Goal: Task Accomplishment & Management: Use online tool/utility

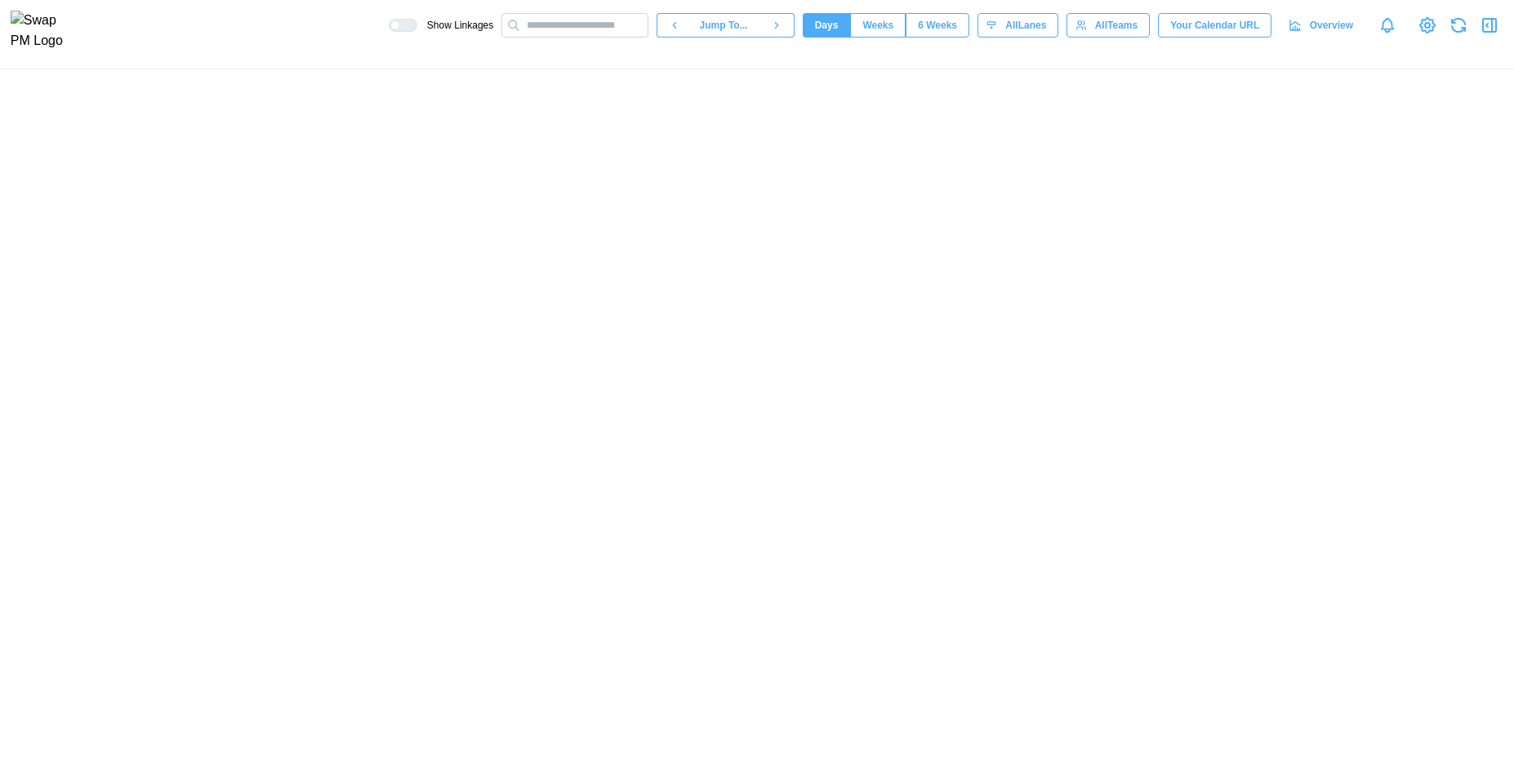
scroll to position [0, 67526]
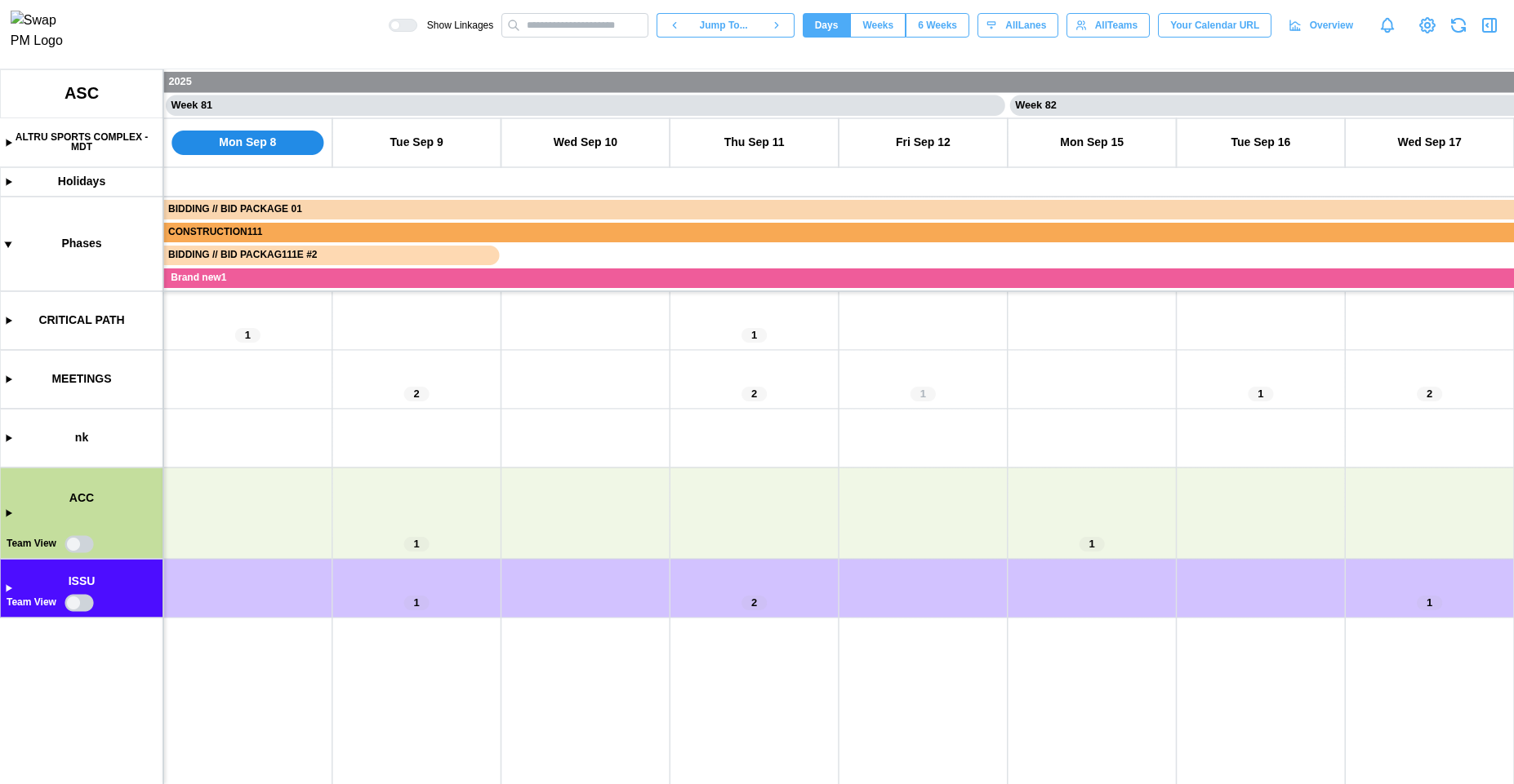
drag, startPoint x: 586, startPoint y: 522, endPoint x: 389, endPoint y: 475, distance: 202.5
click at [390, 475] on canvas at bounding box center [757, 426] width 1514 height 715
drag, startPoint x: 382, startPoint y: 475, endPoint x: 547, endPoint y: 443, distance: 168.1
click at [546, 444] on canvas at bounding box center [757, 426] width 1514 height 715
drag, startPoint x: 434, startPoint y: 521, endPoint x: 542, endPoint y: 482, distance: 114.8
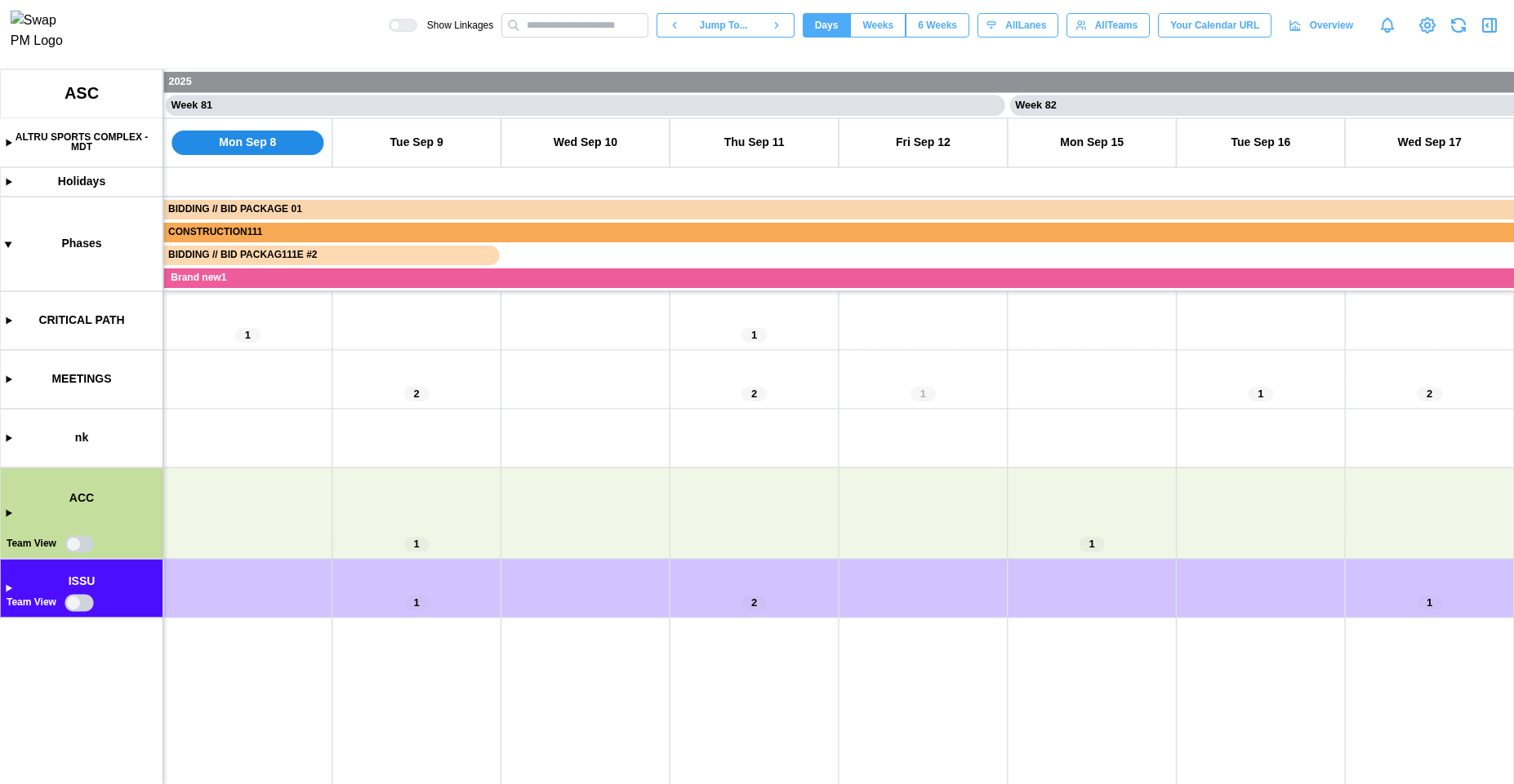
click at [538, 483] on canvas at bounding box center [757, 426] width 1514 height 715
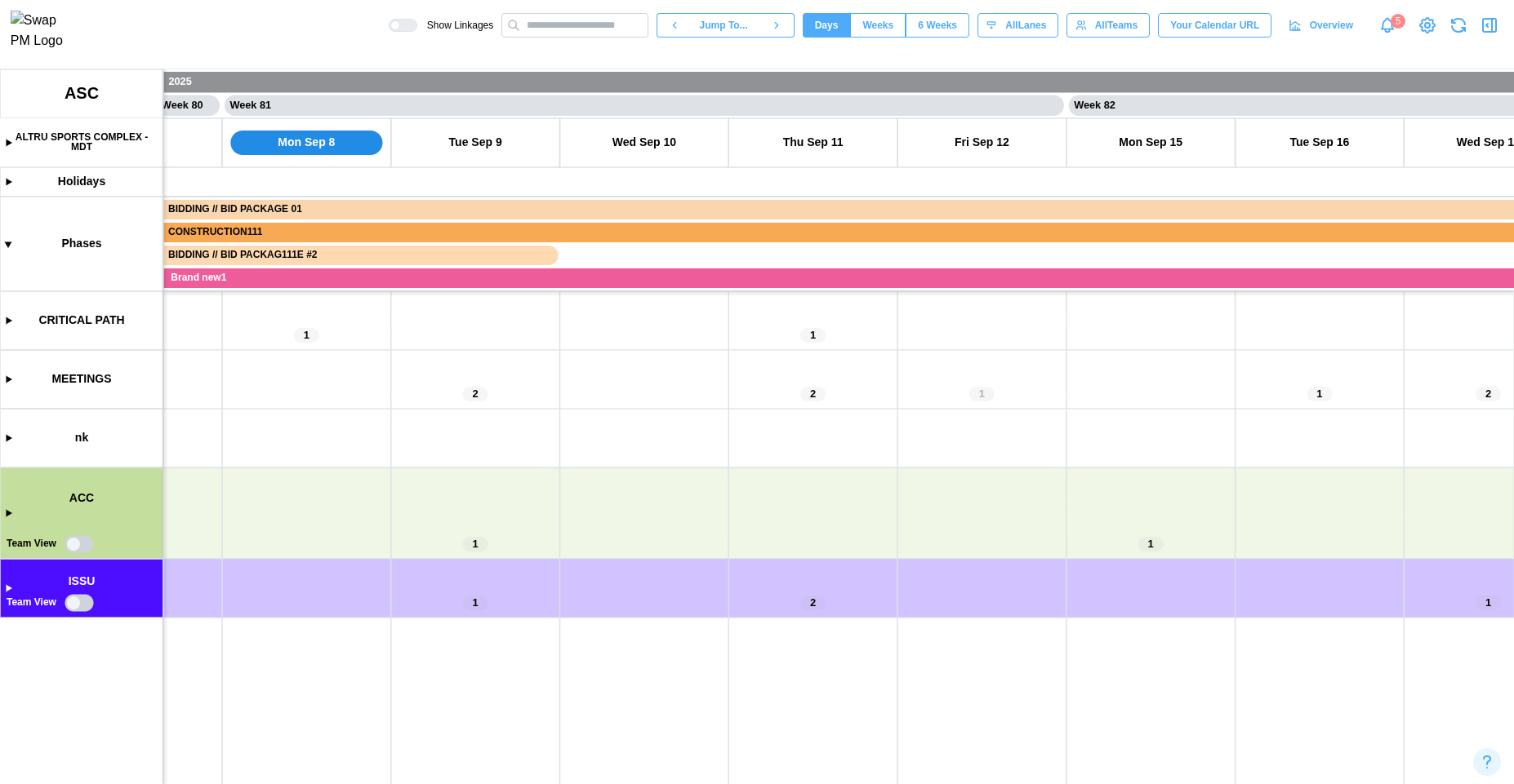
scroll to position [0, 67569]
drag, startPoint x: 541, startPoint y: 536, endPoint x: 503, endPoint y: 536, distance: 38.0
click at [503, 536] on canvas at bounding box center [757, 426] width 1514 height 715
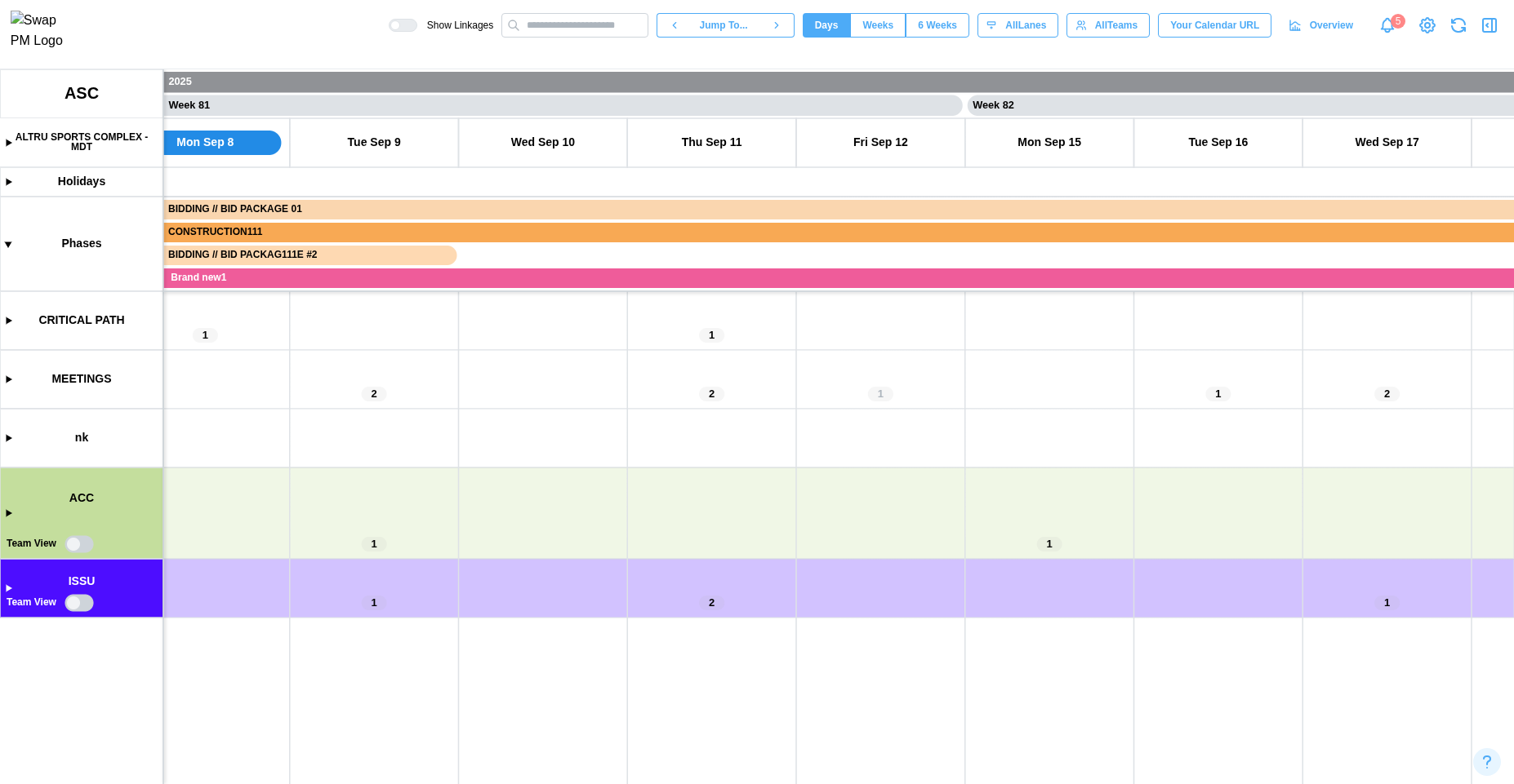
click at [78, 547] on canvas at bounding box center [757, 426] width 1514 height 715
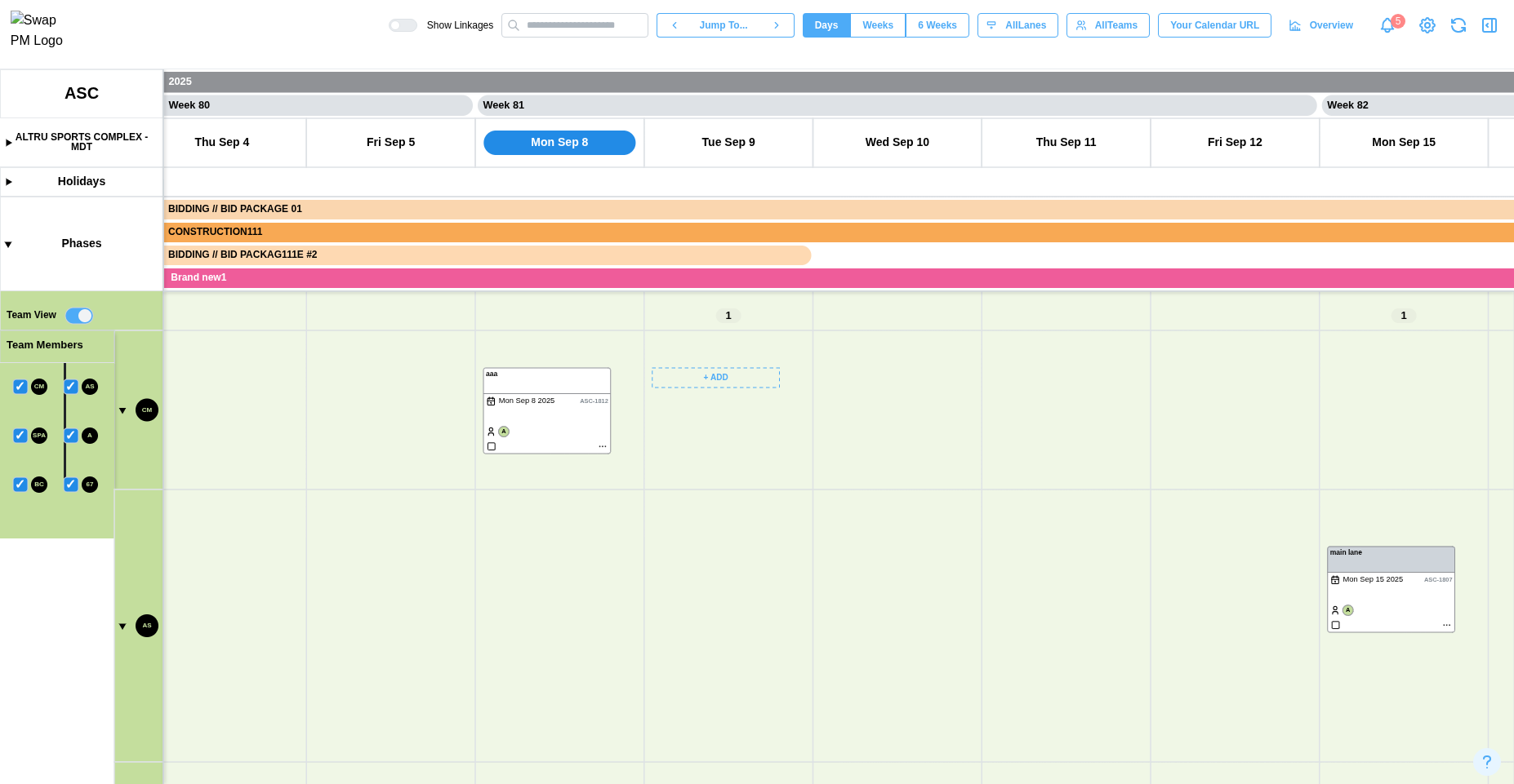
scroll to position [288, 0]
drag, startPoint x: 442, startPoint y: 655, endPoint x: 506, endPoint y: 358, distance: 303.8
click at [509, 358] on canvas at bounding box center [757, 426] width 1514 height 715
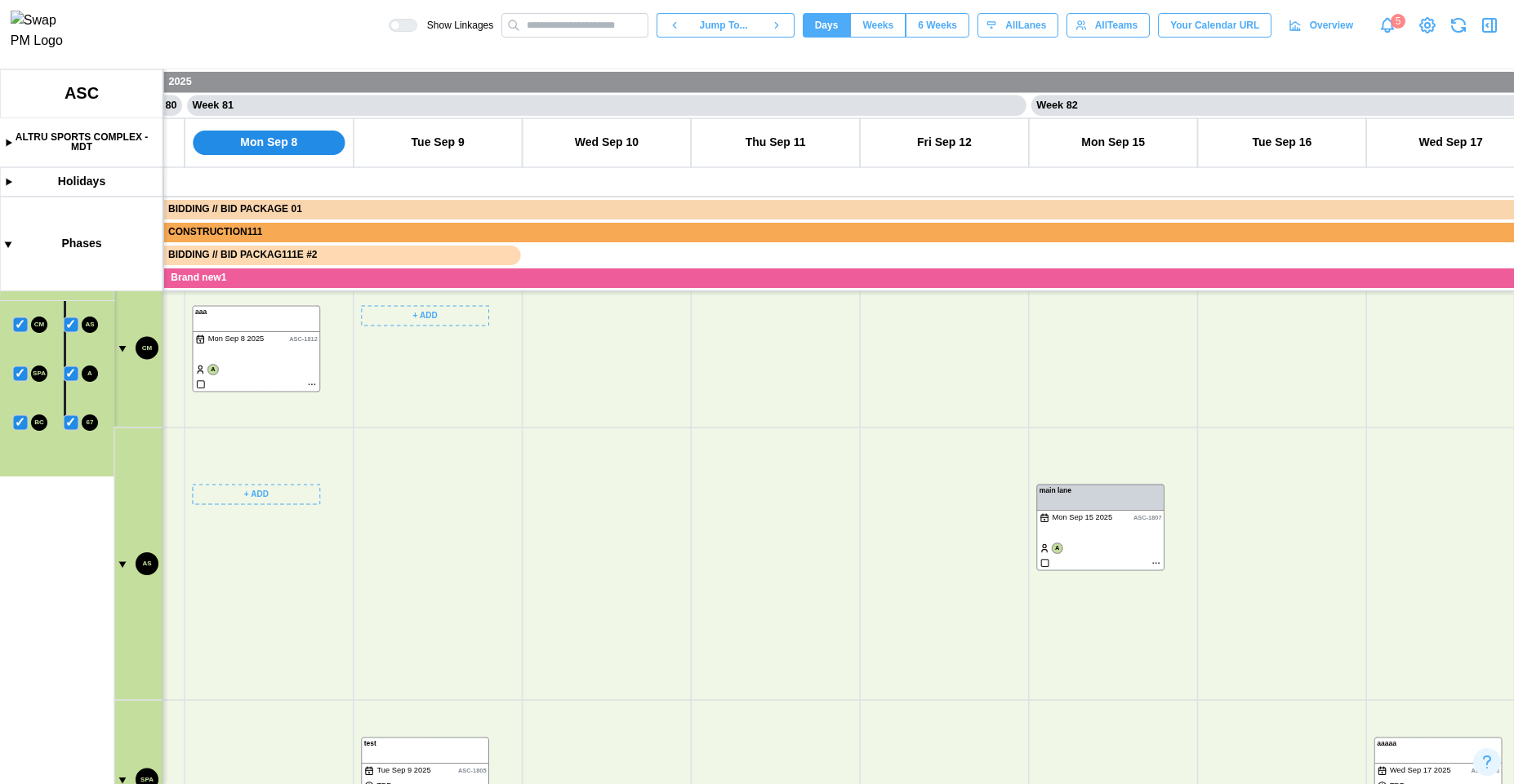
click at [118, 567] on canvas at bounding box center [757, 426] width 1514 height 715
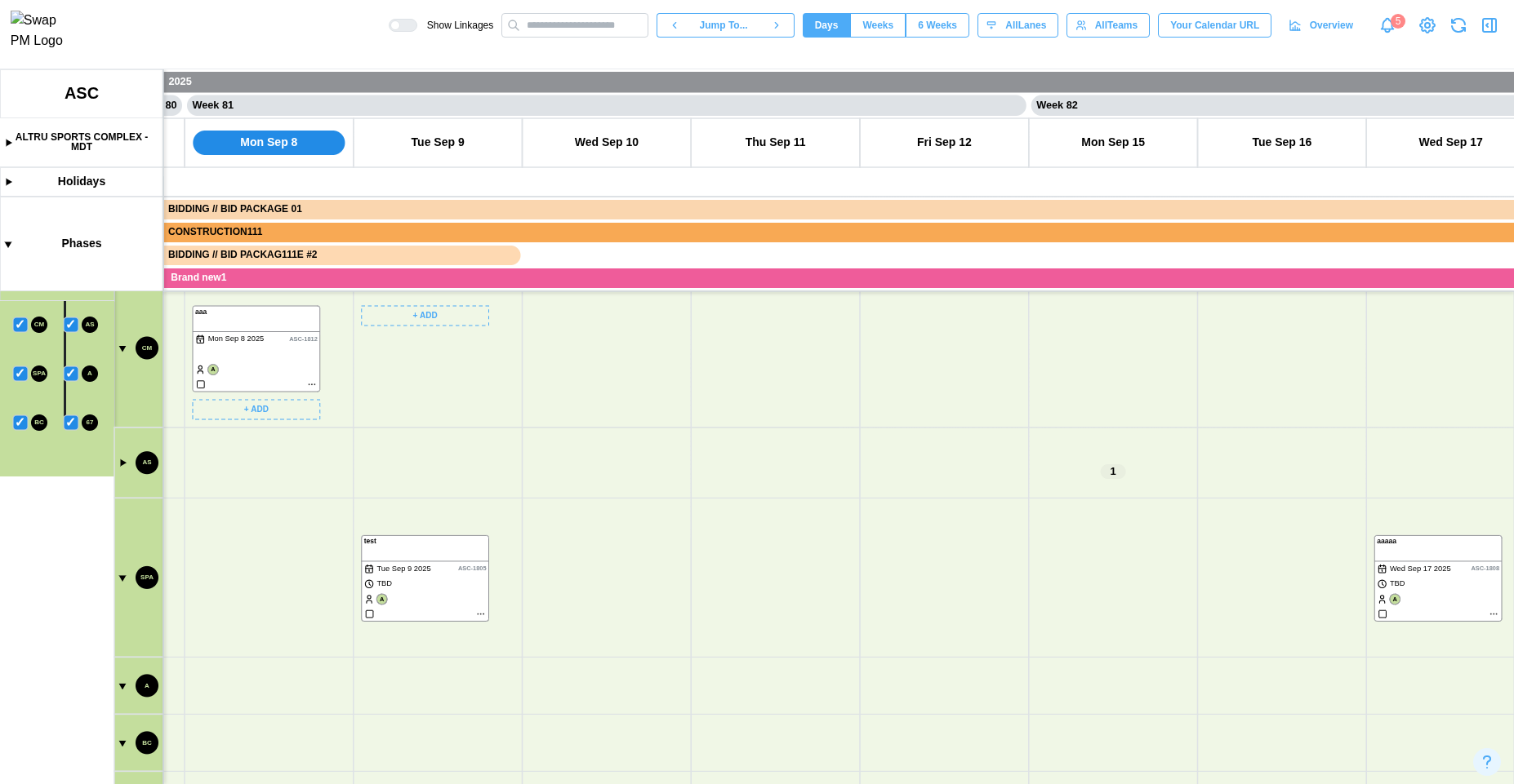
drag, startPoint x: 249, startPoint y: 314, endPoint x: 249, endPoint y: 450, distance: 136.0
click at [249, 450] on canvas at bounding box center [757, 426] width 1514 height 715
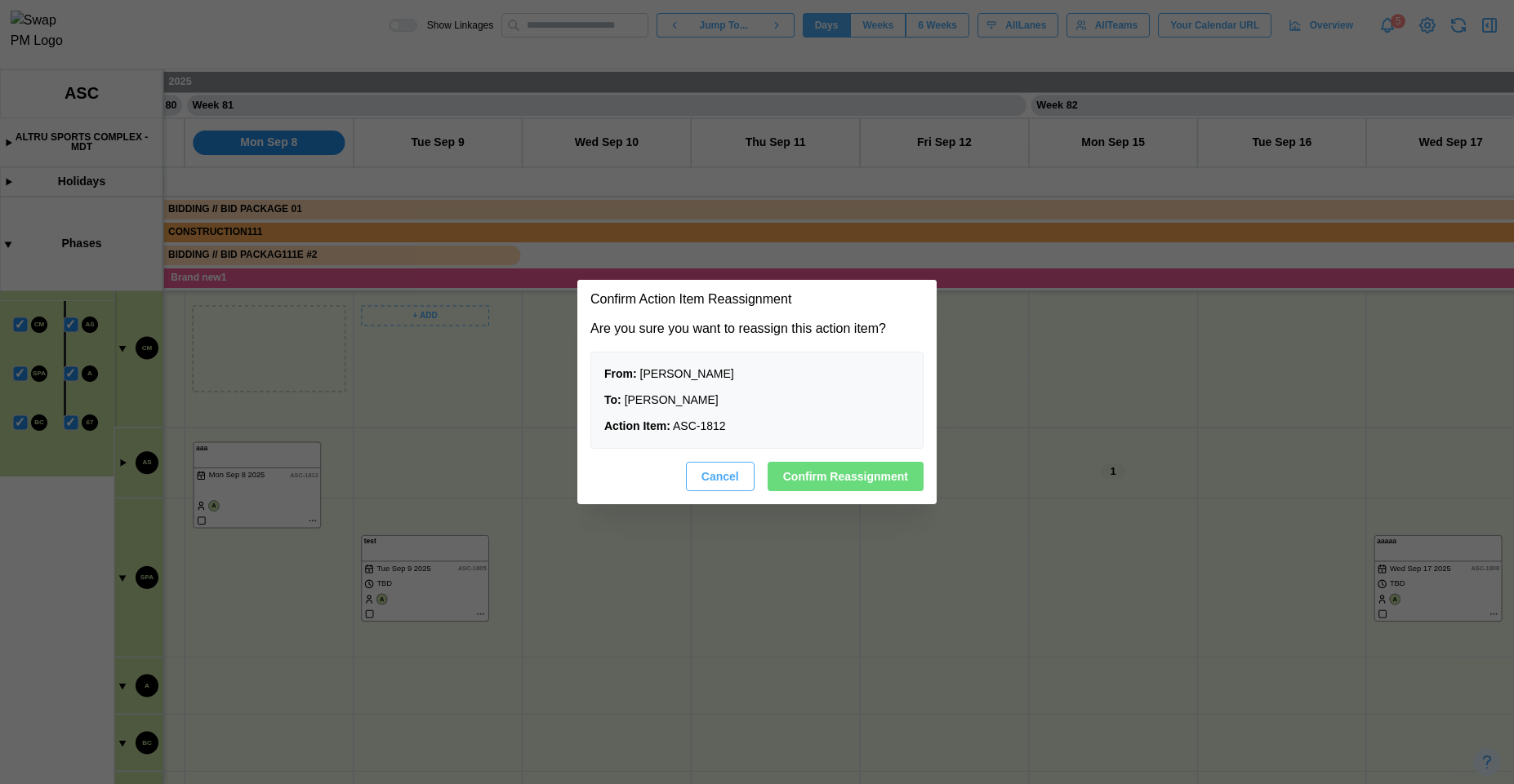
click at [702, 471] on span "Cancel" at bounding box center [721, 476] width 38 height 28
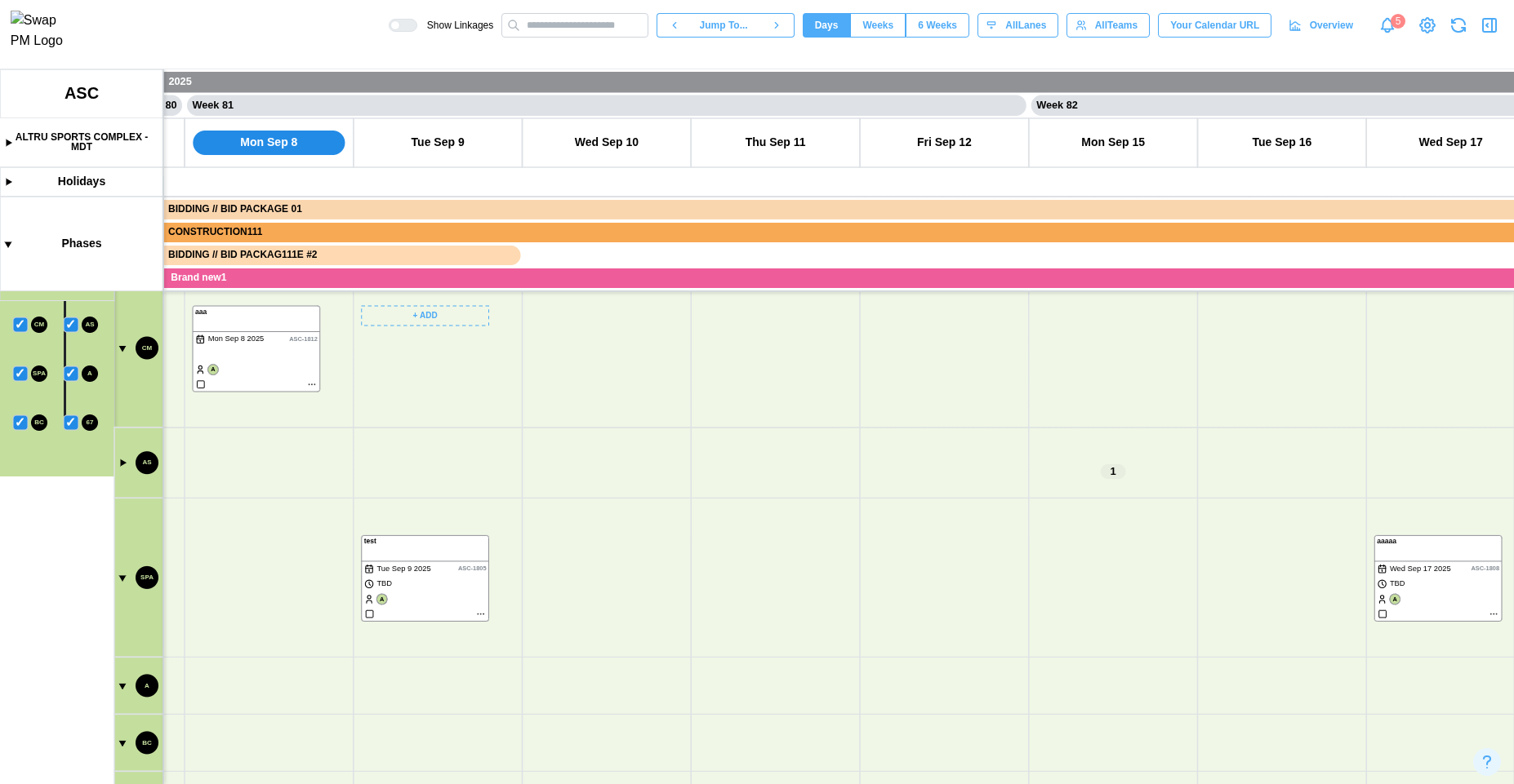
click at [119, 579] on canvas at bounding box center [757, 426] width 1514 height 715
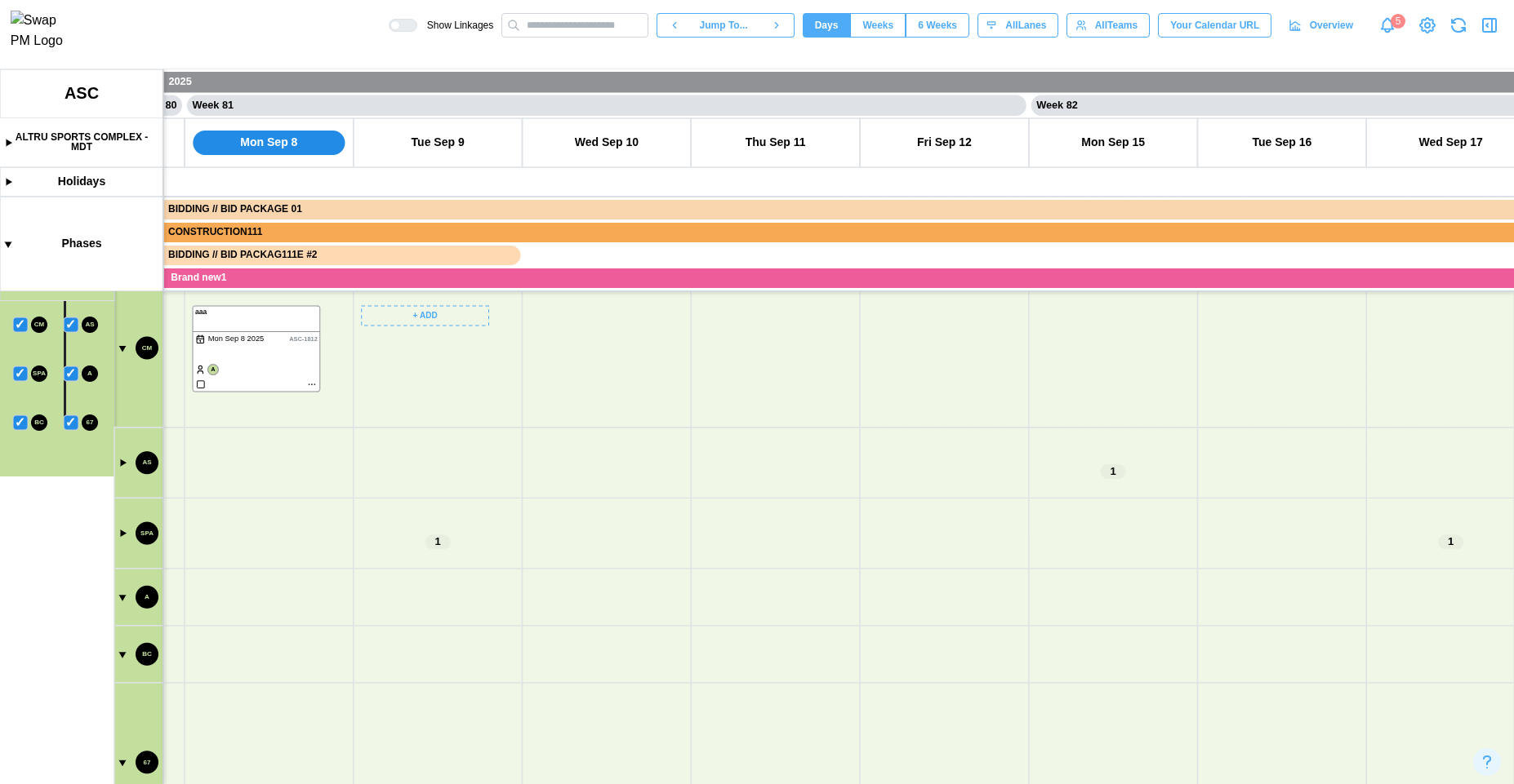
click at [116, 769] on canvas at bounding box center [757, 426] width 1514 height 715
drag, startPoint x: 373, startPoint y: 515, endPoint x: 430, endPoint y: 718, distance: 210.9
click at [427, 714] on canvas at bounding box center [757, 426] width 1514 height 715
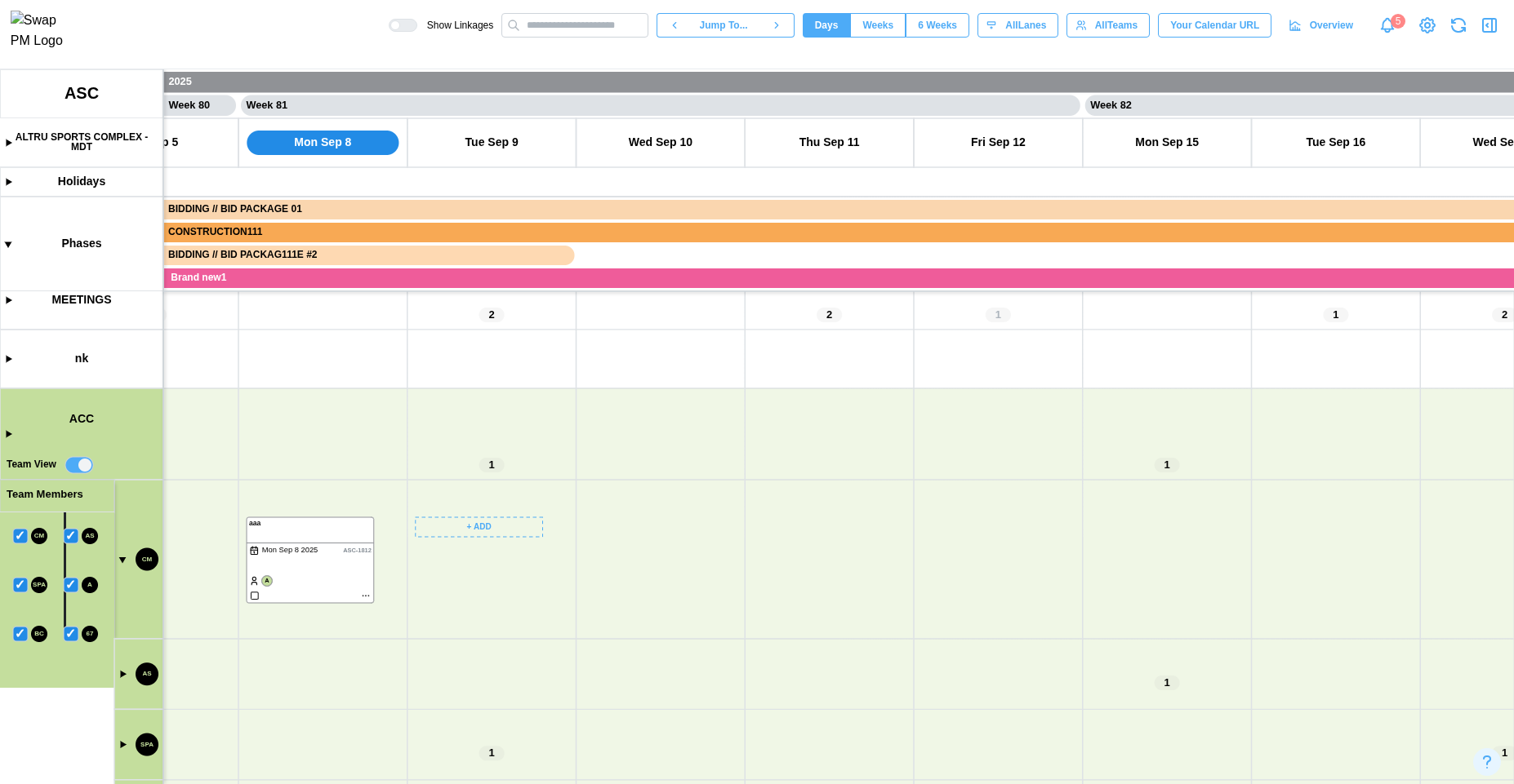
click at [115, 677] on canvas at bounding box center [757, 426] width 1514 height 715
click at [122, 675] on canvas at bounding box center [757, 426] width 1514 height 715
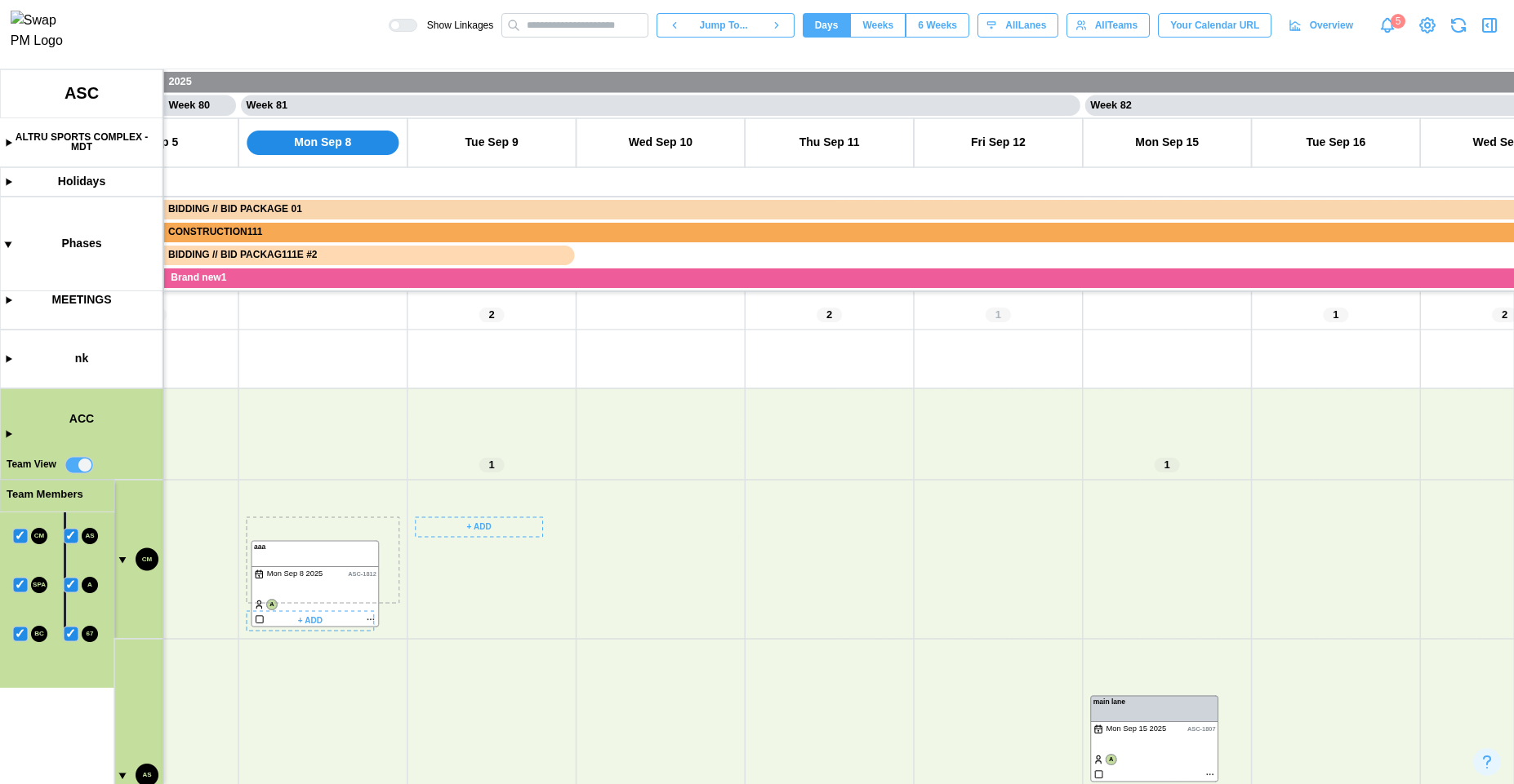
drag, startPoint x: 309, startPoint y: 553, endPoint x: 321, endPoint y: 706, distance: 153.5
click at [321, 706] on canvas at bounding box center [757, 426] width 1514 height 715
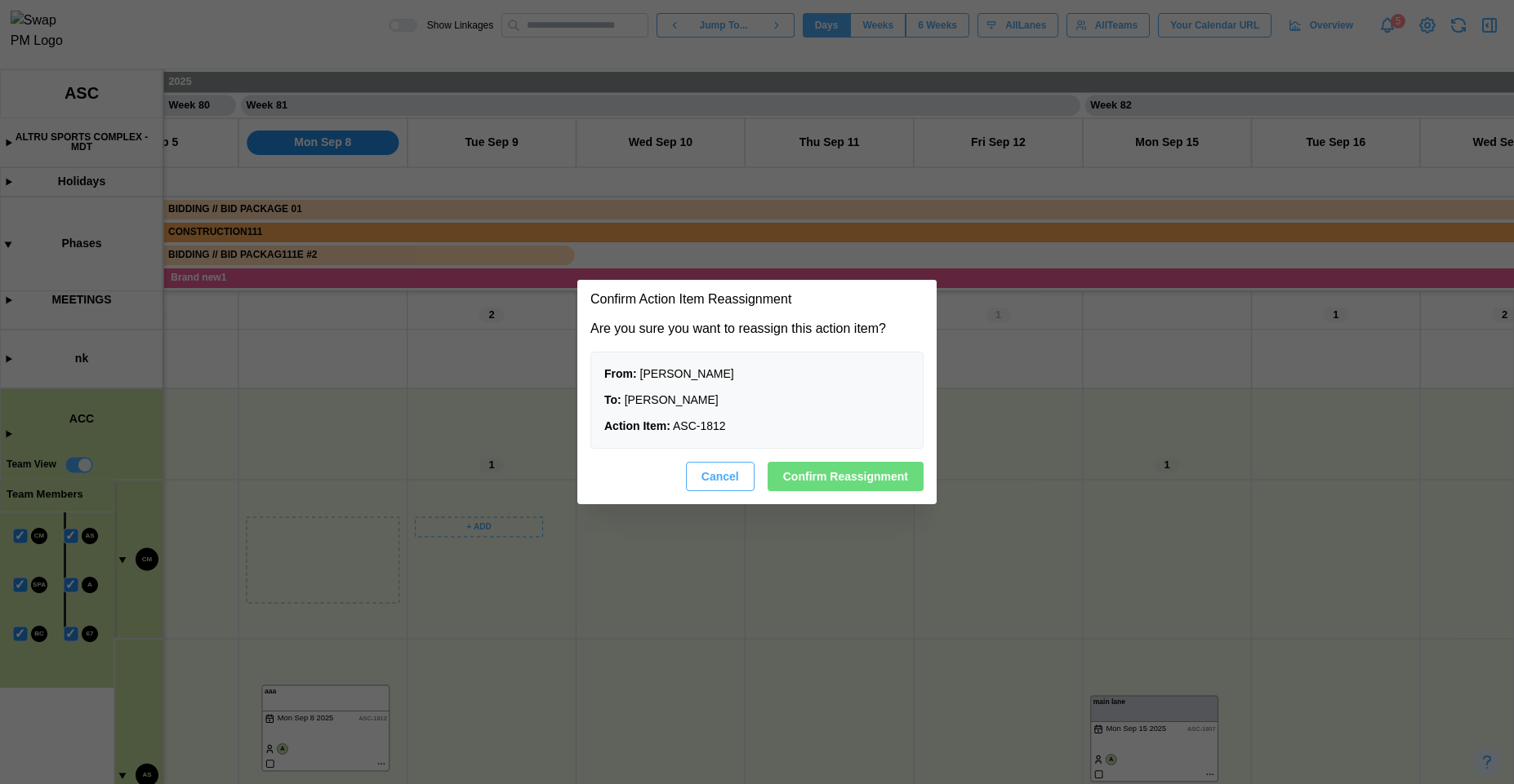
click at [794, 474] on span "Confirm Reassignment" at bounding box center [845, 476] width 125 height 28
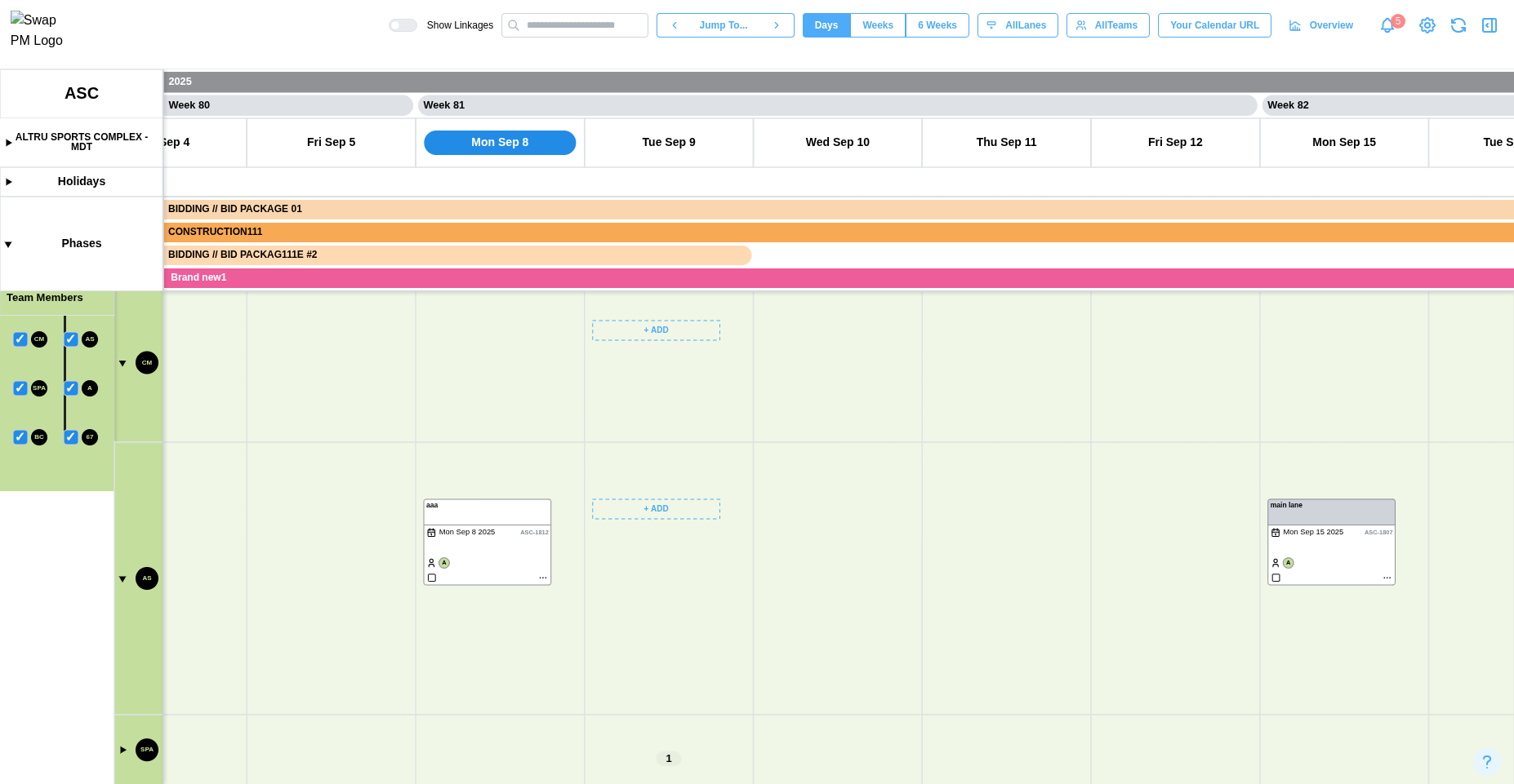
scroll to position [301, 0]
drag, startPoint x: 533, startPoint y: 762, endPoint x: 727, endPoint y: 539, distance: 295.6
click at [727, 539] on canvas at bounding box center [757, 426] width 1514 height 715
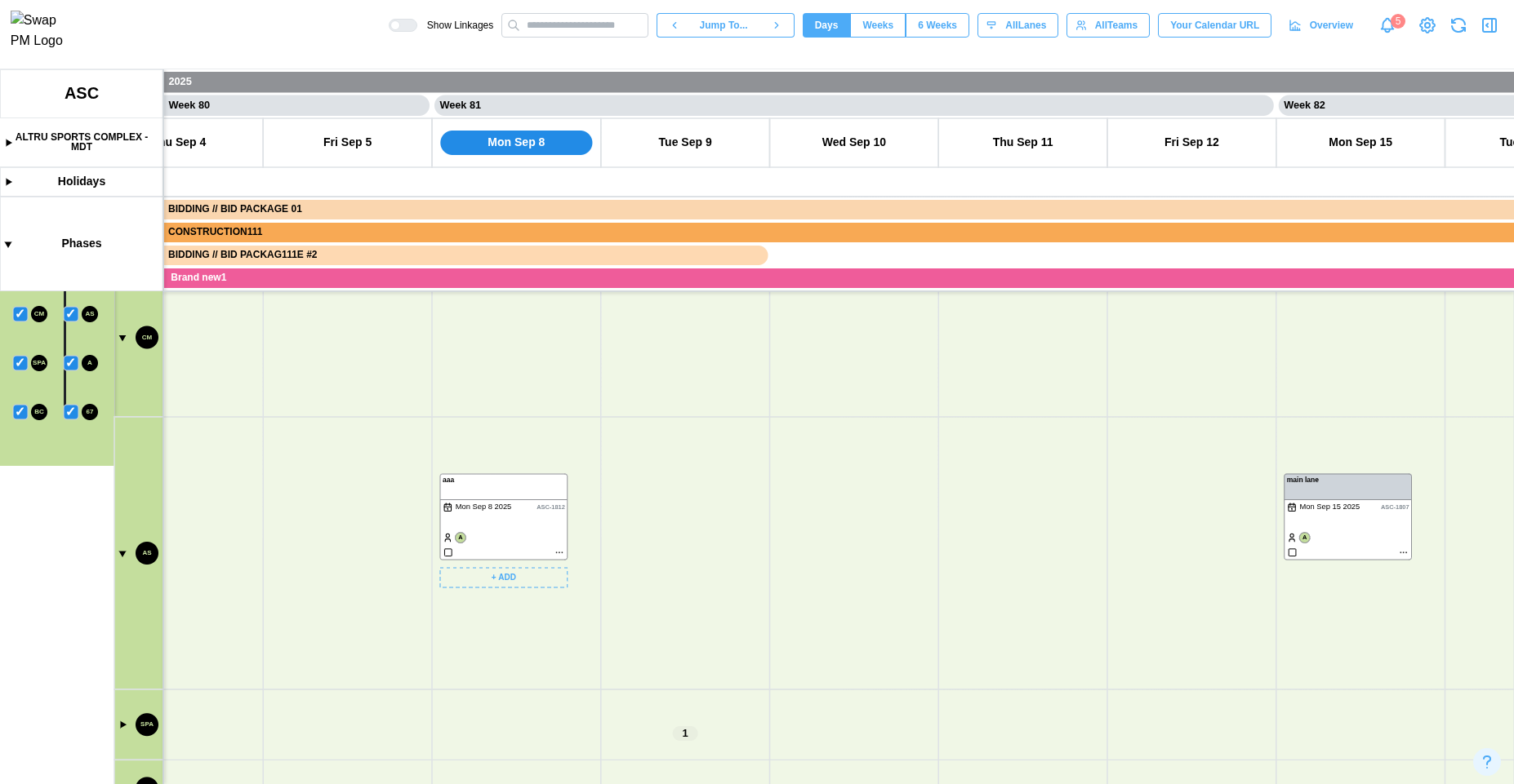
scroll to position [10, 0]
drag, startPoint x: 693, startPoint y: 430, endPoint x: 696, endPoint y: 711, distance: 281.0
click at [695, 728] on canvas at bounding box center [757, 426] width 1514 height 715
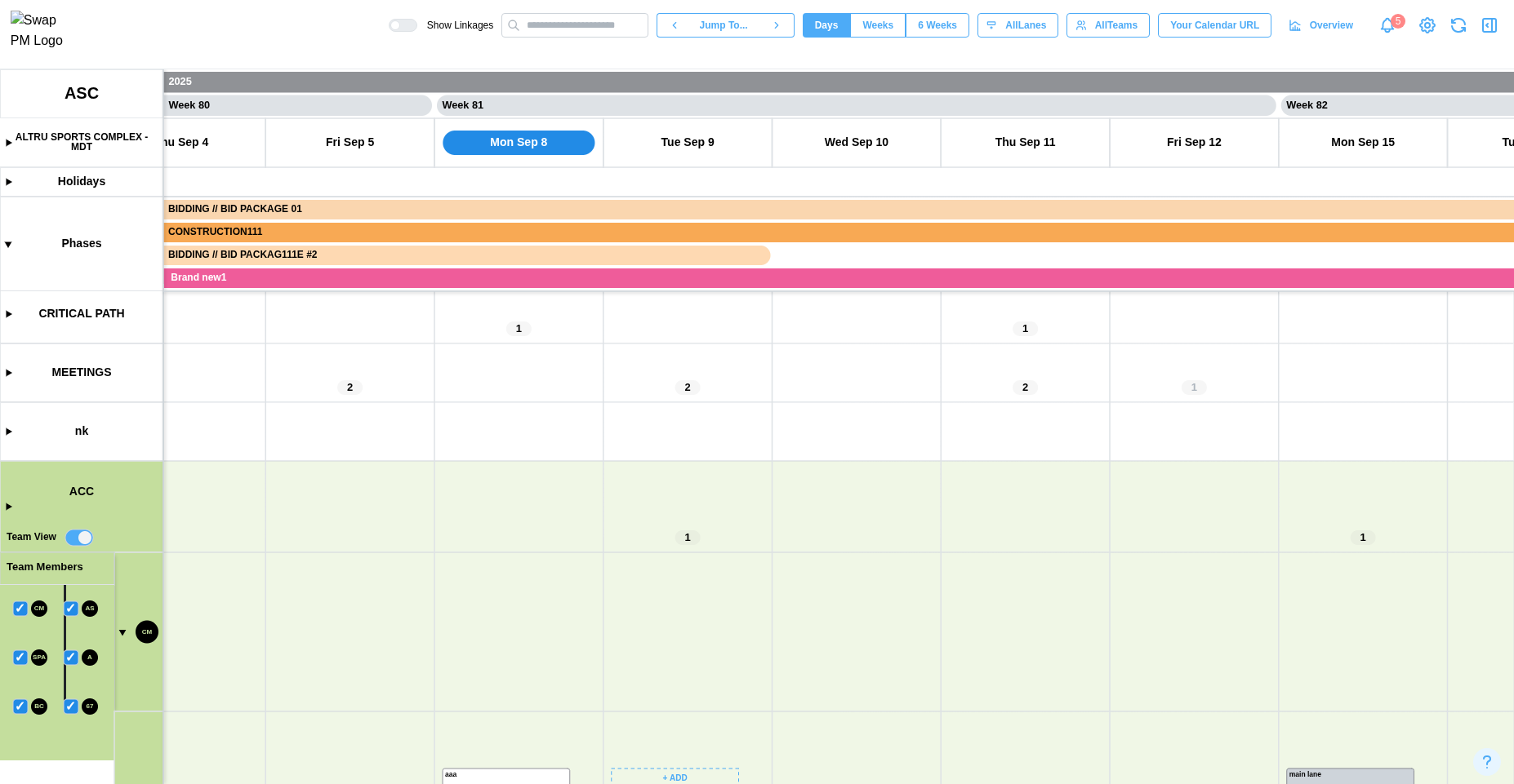
click at [6, 507] on canvas at bounding box center [757, 426] width 1514 height 715
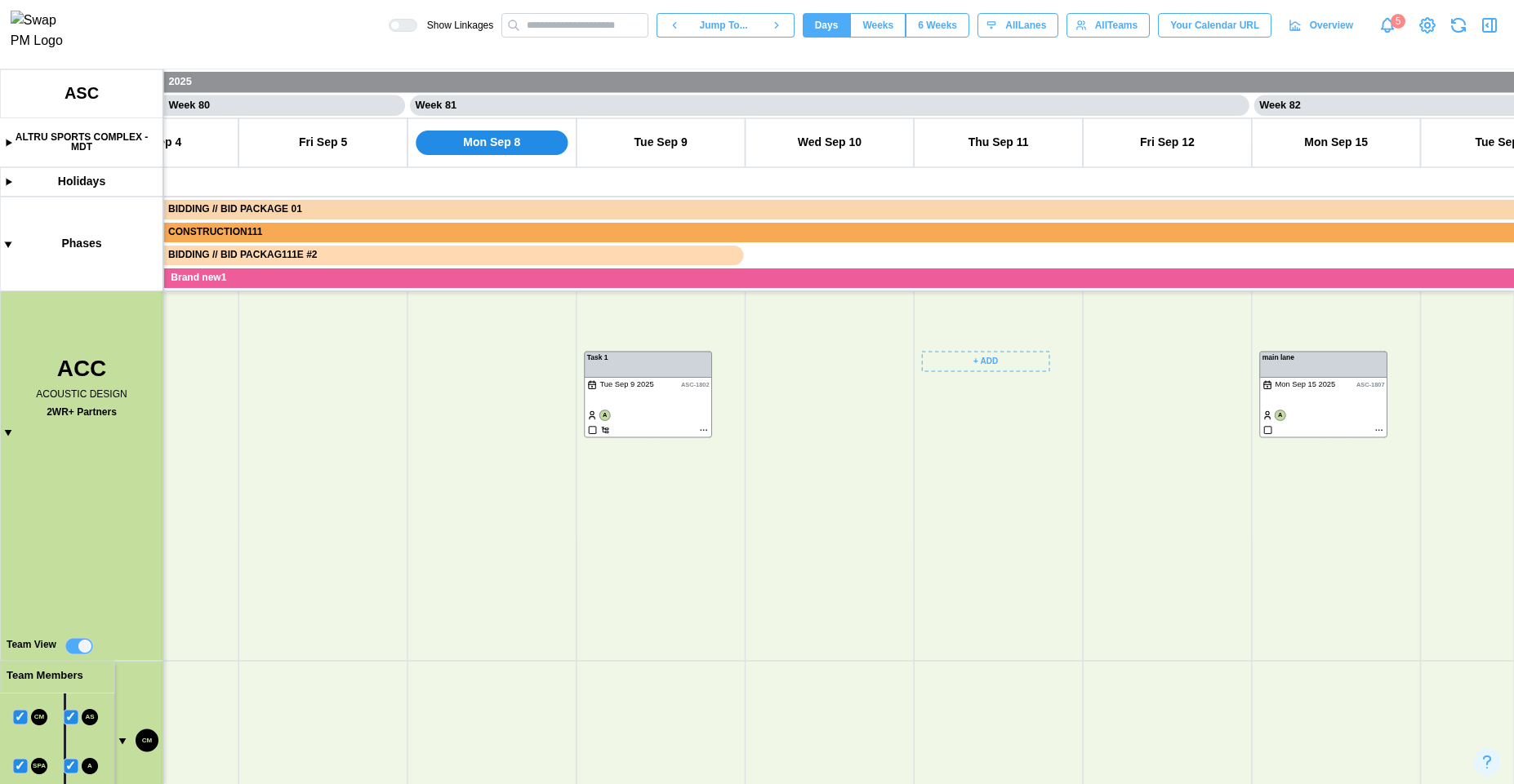
drag, startPoint x: 1003, startPoint y: 744, endPoint x: 1038, endPoint y: 376, distance: 369.7
click at [1038, 376] on canvas at bounding box center [757, 426] width 1514 height 715
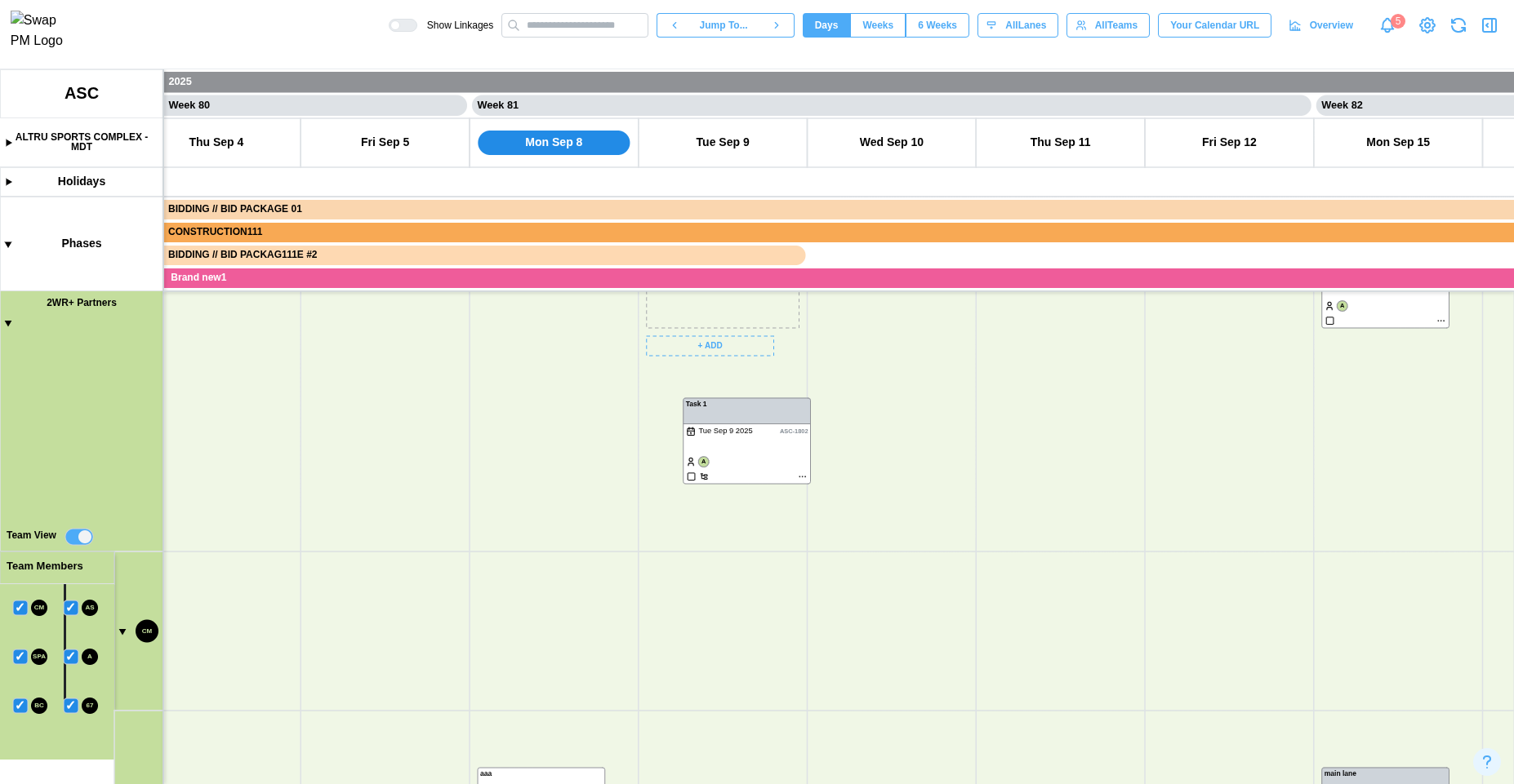
drag, startPoint x: 703, startPoint y: 327, endPoint x: 726, endPoint y: 701, distance: 374.7
click at [726, 701] on canvas at bounding box center [757, 426] width 1514 height 715
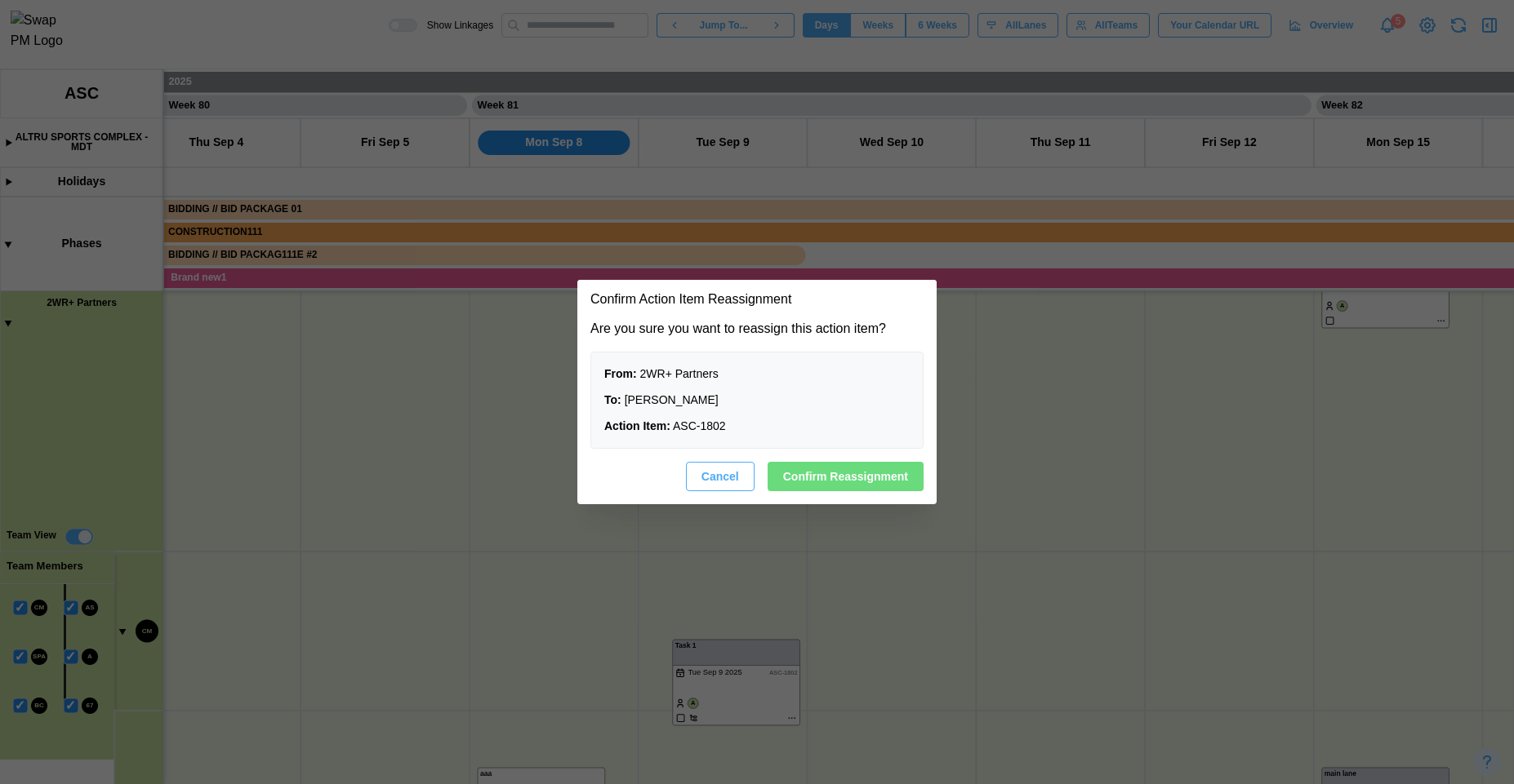
click at [705, 467] on span "Cancel" at bounding box center [721, 476] width 38 height 28
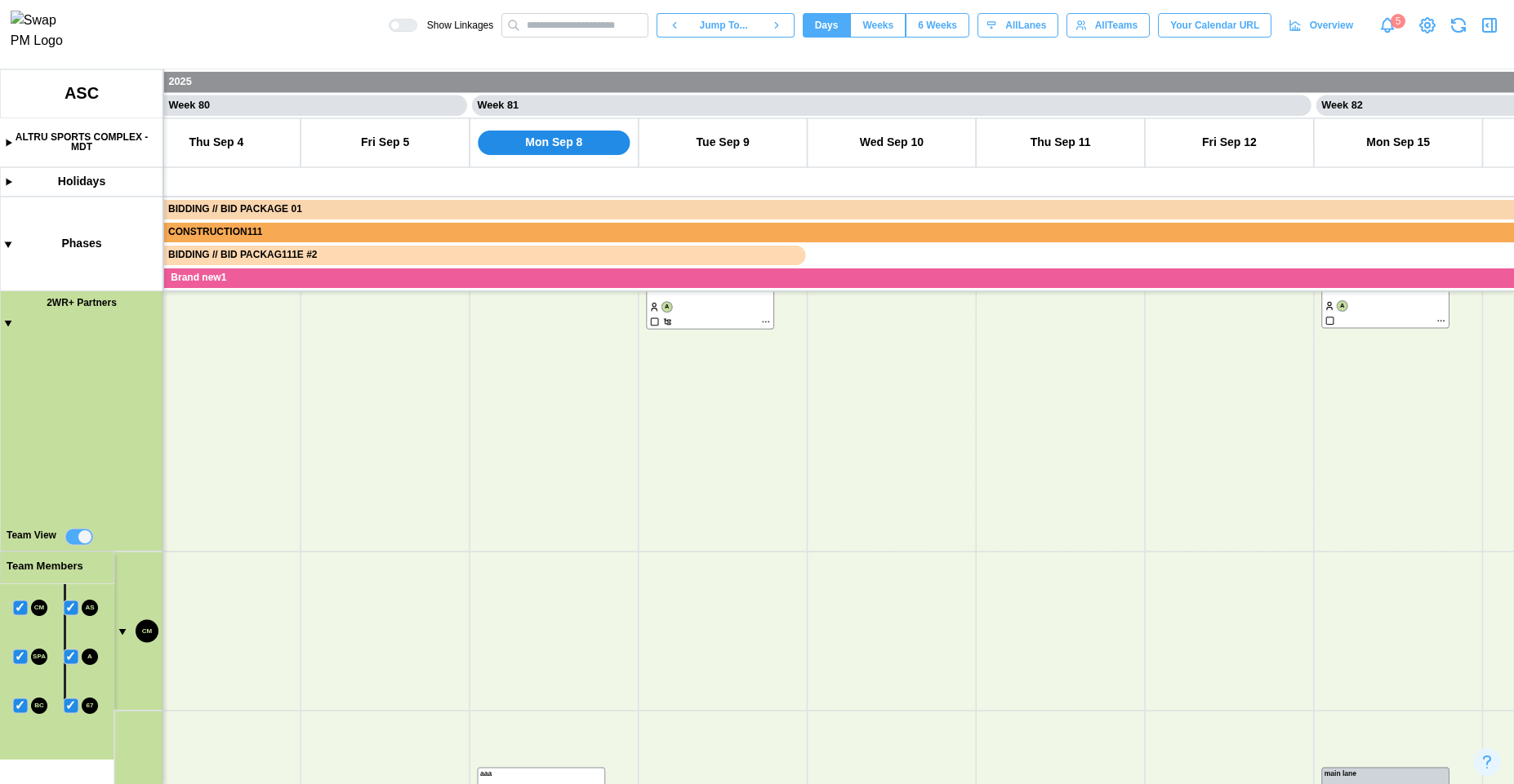
click at [74, 610] on canvas at bounding box center [757, 426] width 1514 height 715
click at [13, 611] on canvas at bounding box center [757, 426] width 1514 height 715
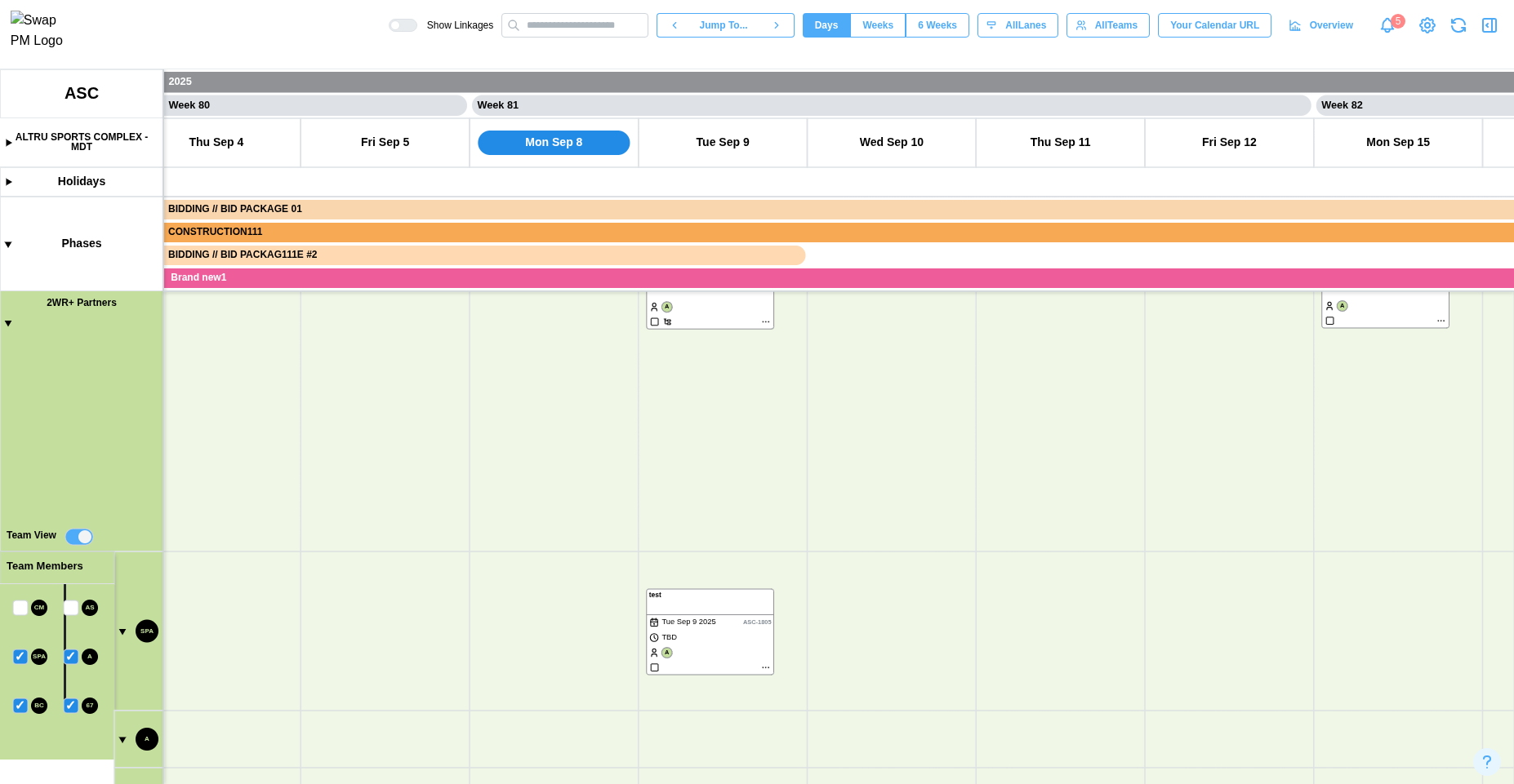
click at [18, 649] on canvas at bounding box center [757, 426] width 1514 height 715
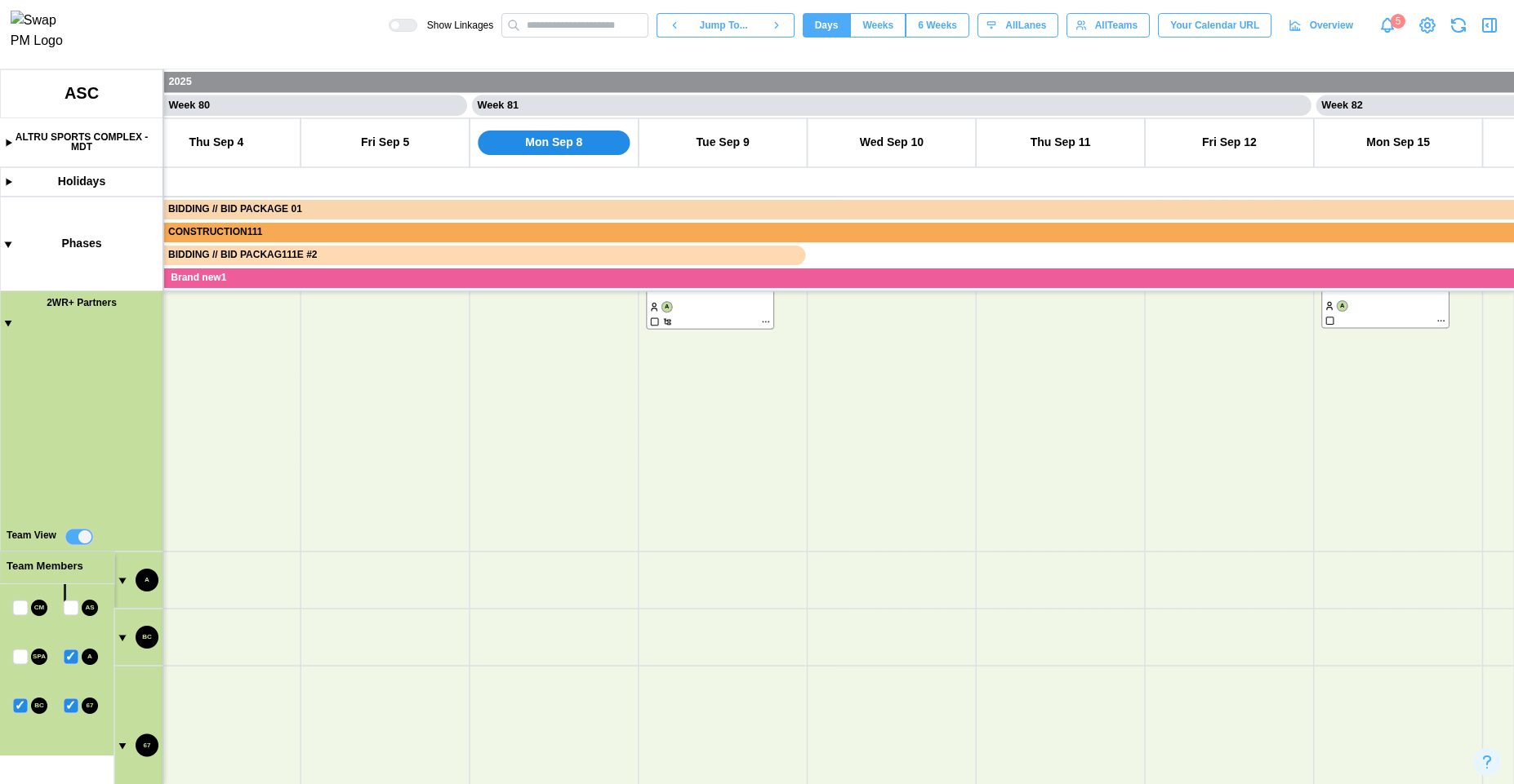
click at [59, 661] on canvas at bounding box center [757, 426] width 1514 height 715
click at [71, 656] on canvas at bounding box center [757, 426] width 1514 height 715
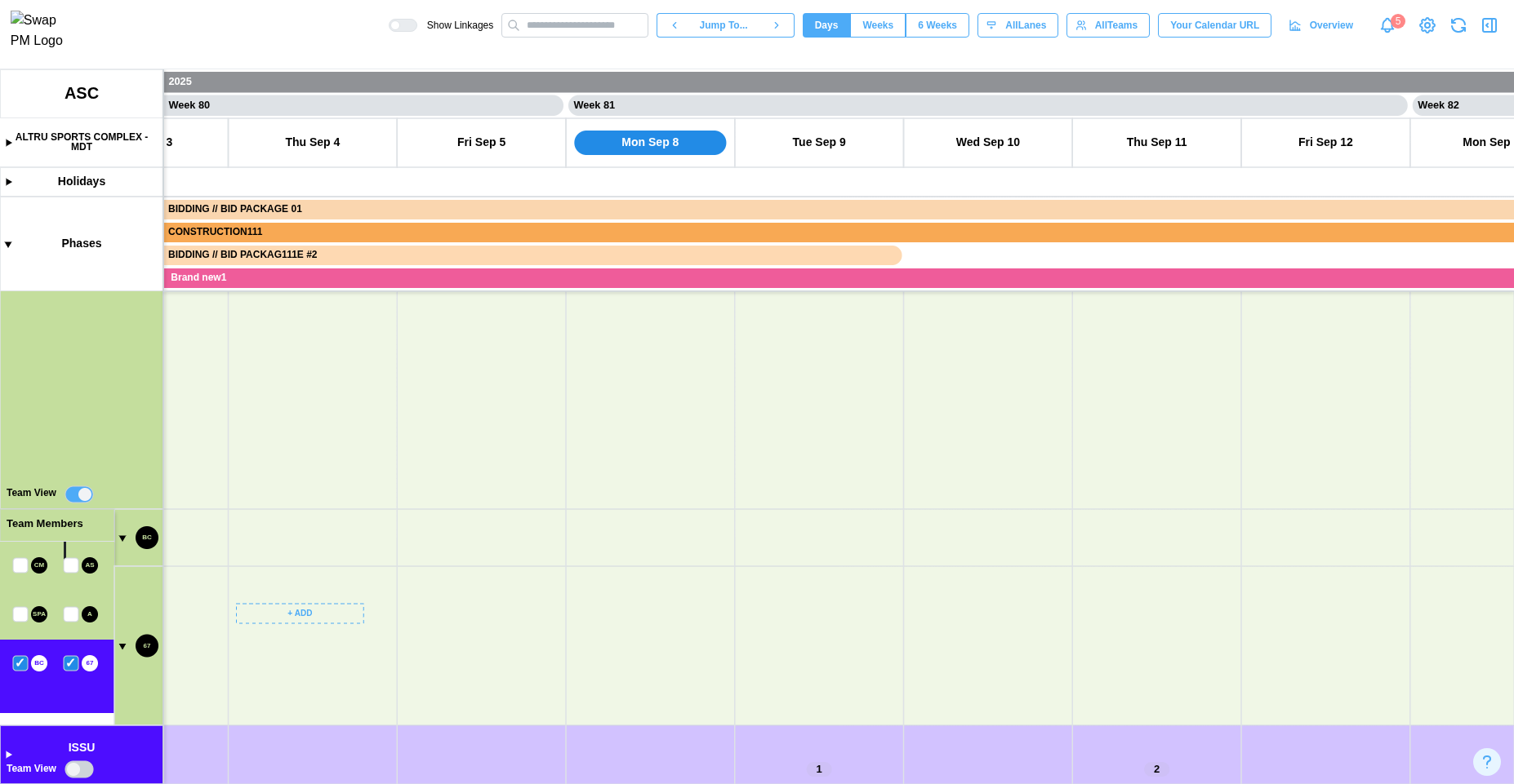
drag, startPoint x: 274, startPoint y: 706, endPoint x: 383, endPoint y: 521, distance: 214.7
click at [383, 522] on canvas at bounding box center [757, 426] width 1514 height 715
click at [68, 614] on canvas at bounding box center [757, 426] width 1514 height 715
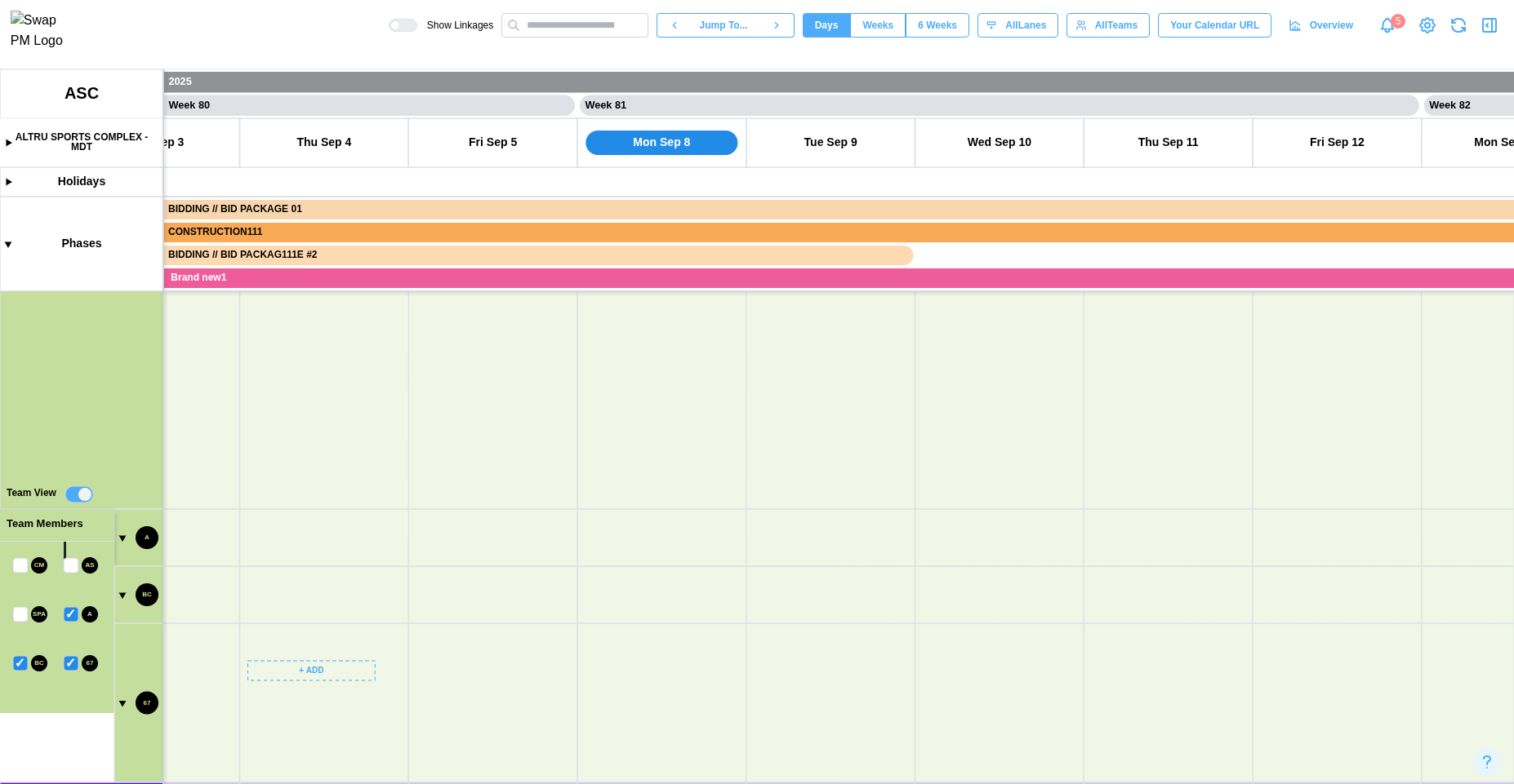
drag, startPoint x: 339, startPoint y: 699, endPoint x: 329, endPoint y: 487, distance: 212.2
click at [329, 498] on canvas at bounding box center [757, 426] width 1514 height 715
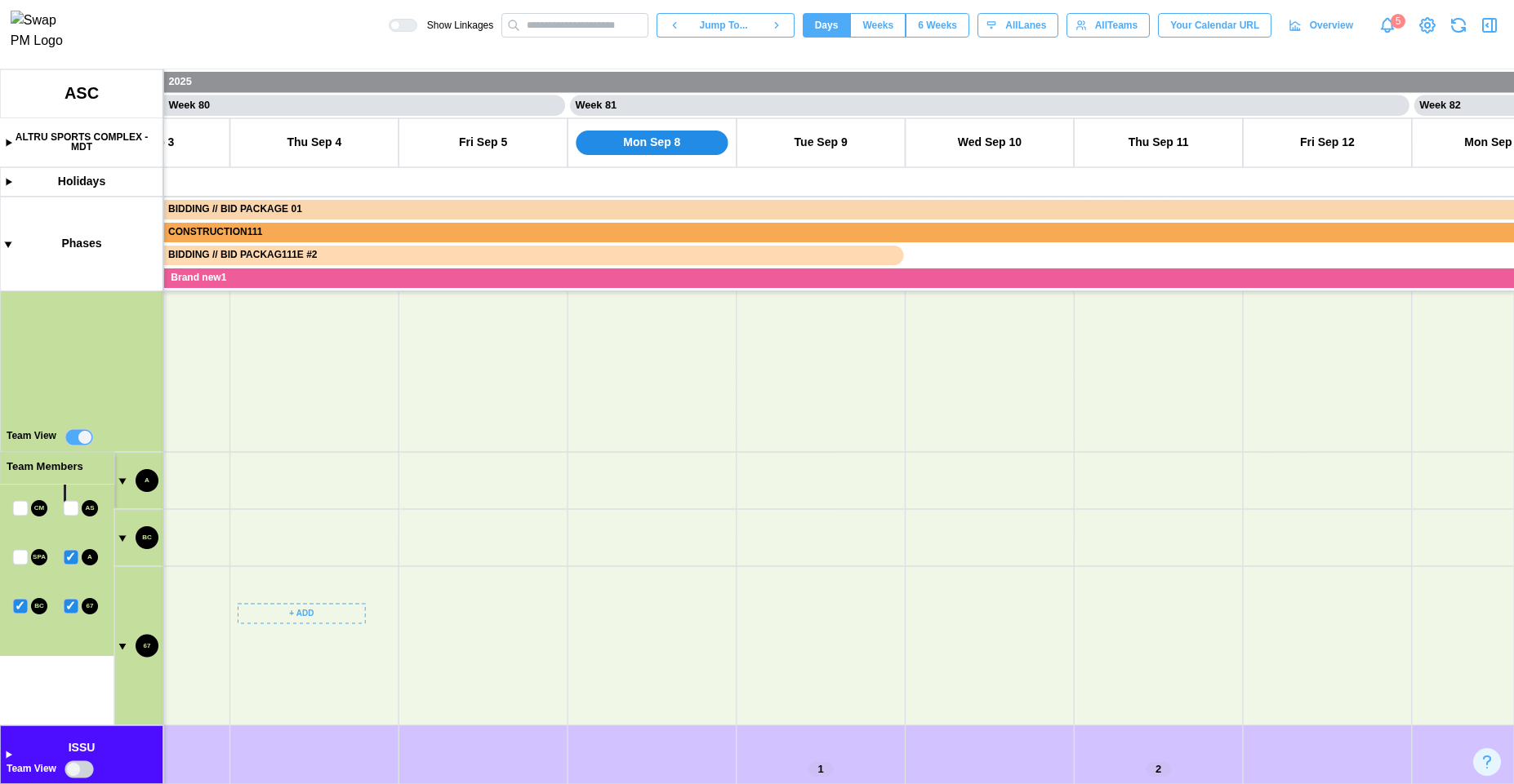
click at [22, 558] on canvas at bounding box center [757, 426] width 1514 height 715
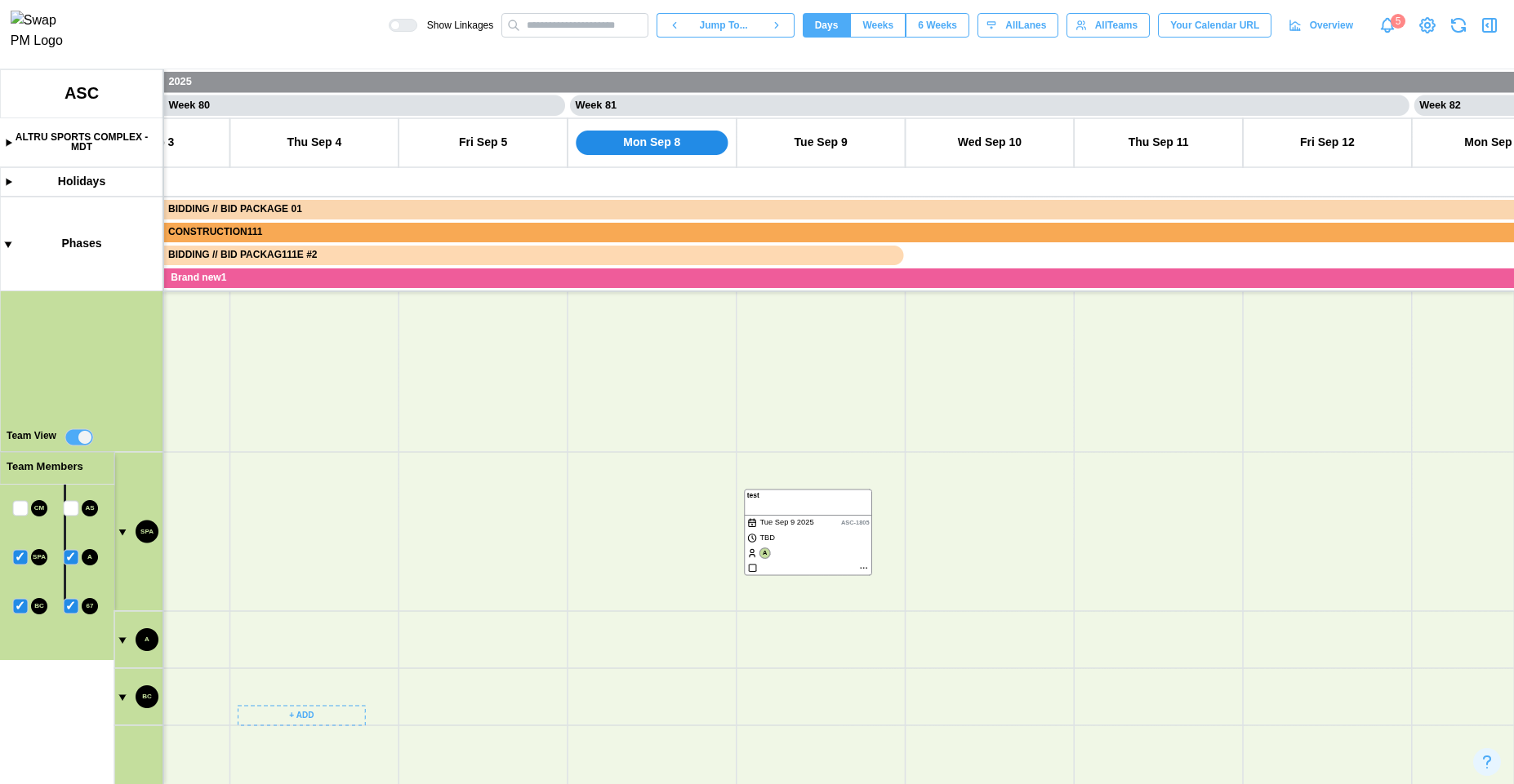
click at [21, 504] on canvas at bounding box center [757, 426] width 1514 height 715
click at [67, 509] on canvas at bounding box center [757, 426] width 1514 height 715
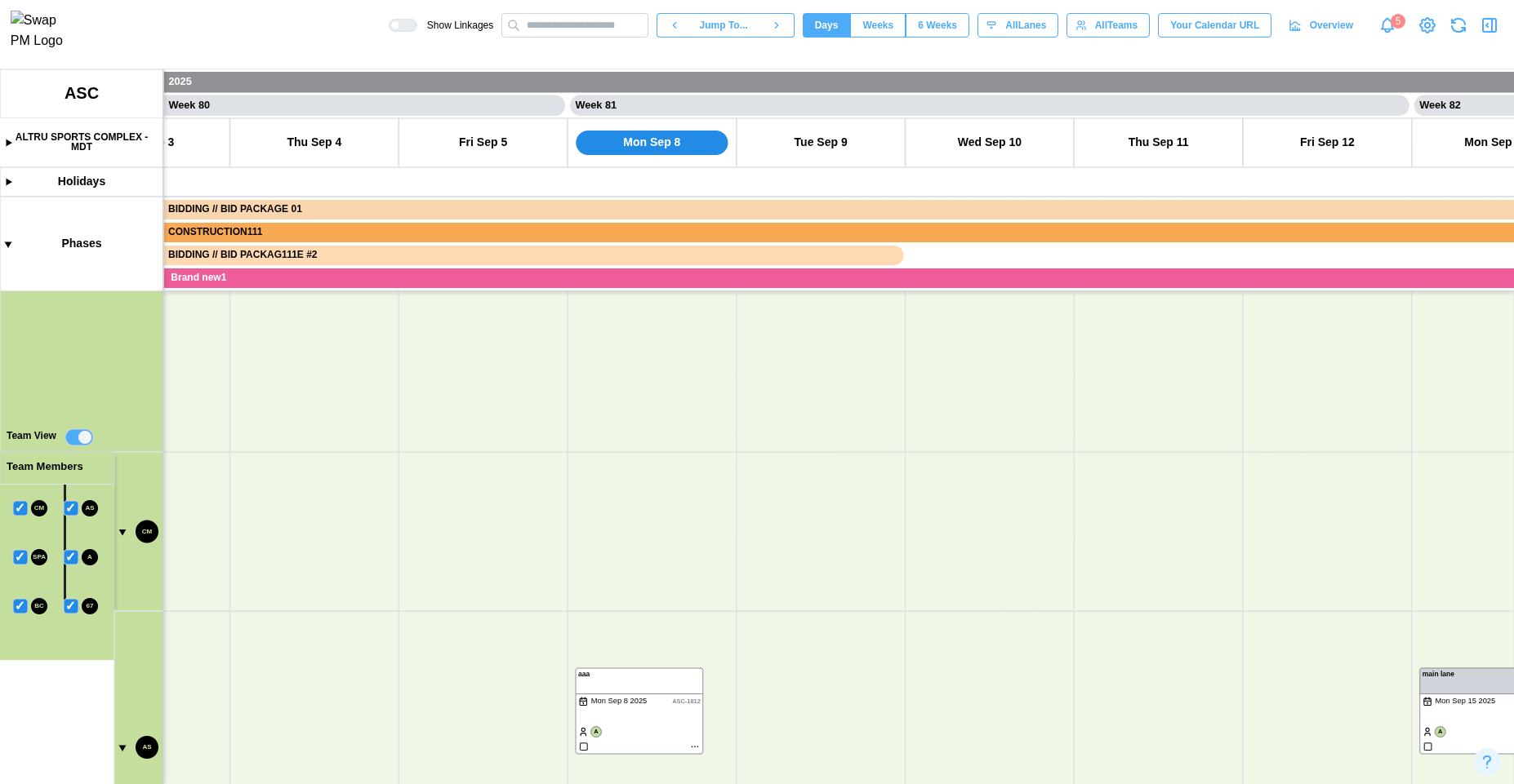
click at [67, 509] on canvas at bounding box center [757, 426] width 1514 height 715
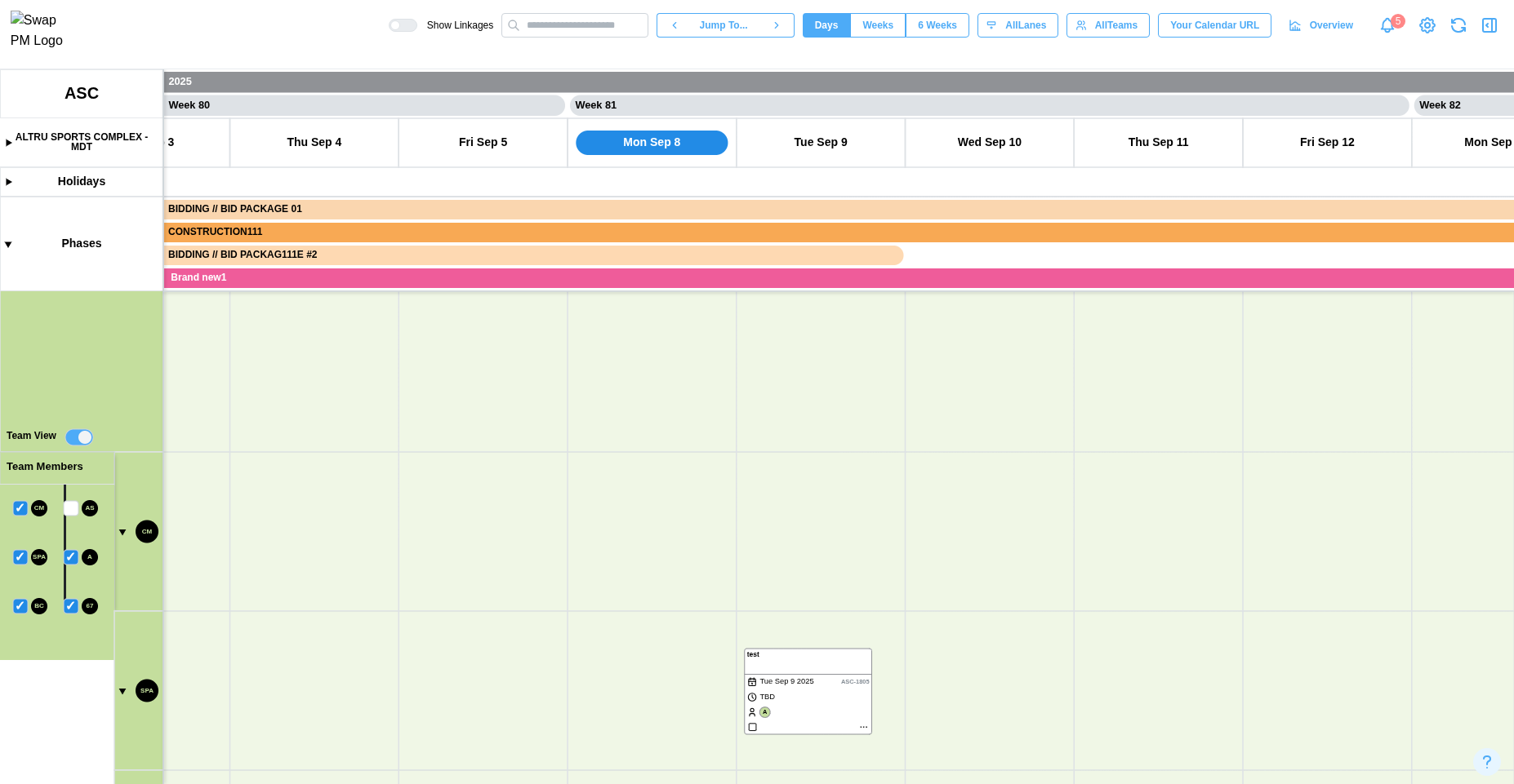
click at [22, 506] on canvas at bounding box center [757, 426] width 1514 height 715
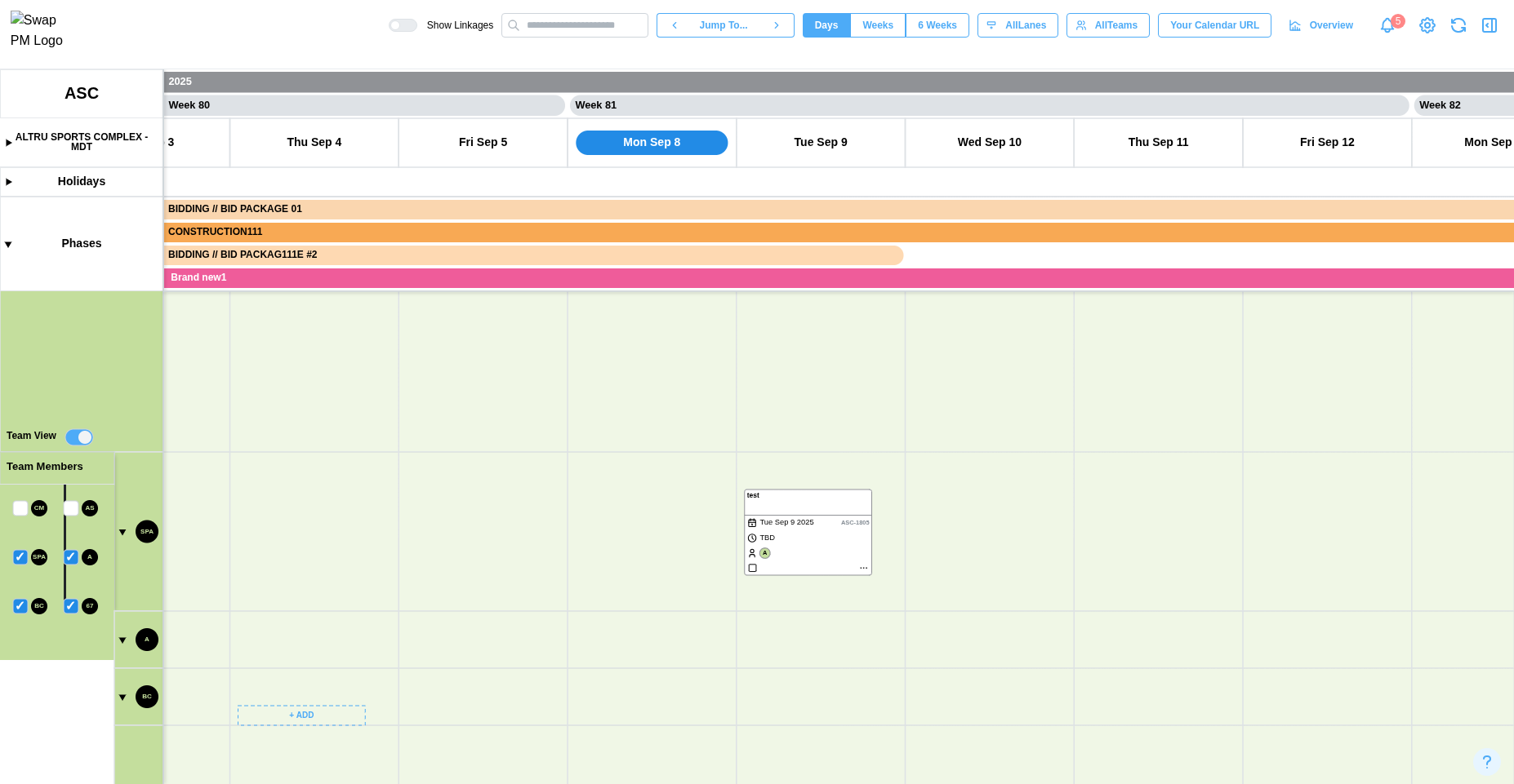
click at [16, 552] on canvas at bounding box center [757, 426] width 1514 height 715
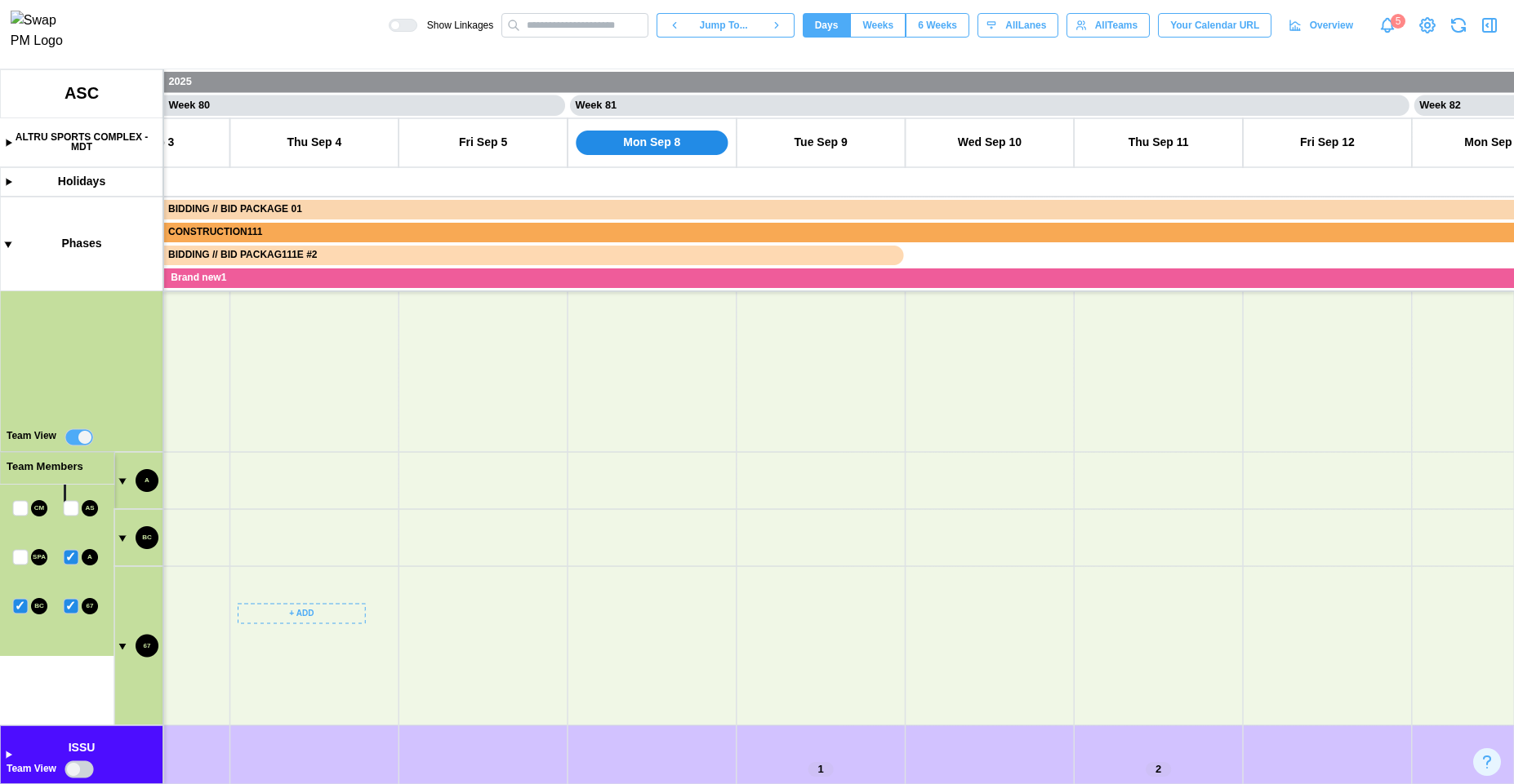
click at [69, 558] on canvas at bounding box center [757, 426] width 1514 height 715
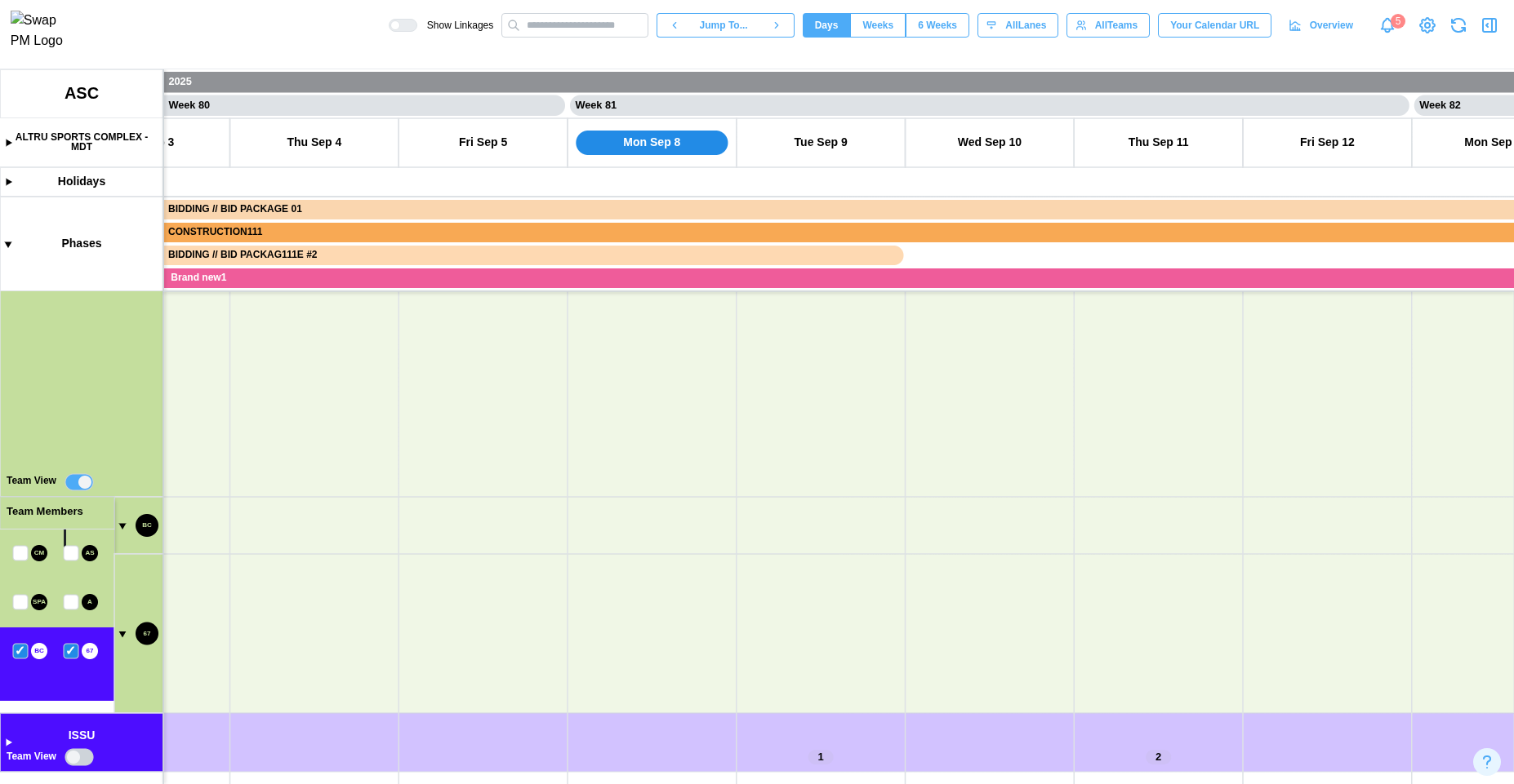
click at [73, 599] on canvas at bounding box center [757, 426] width 1514 height 715
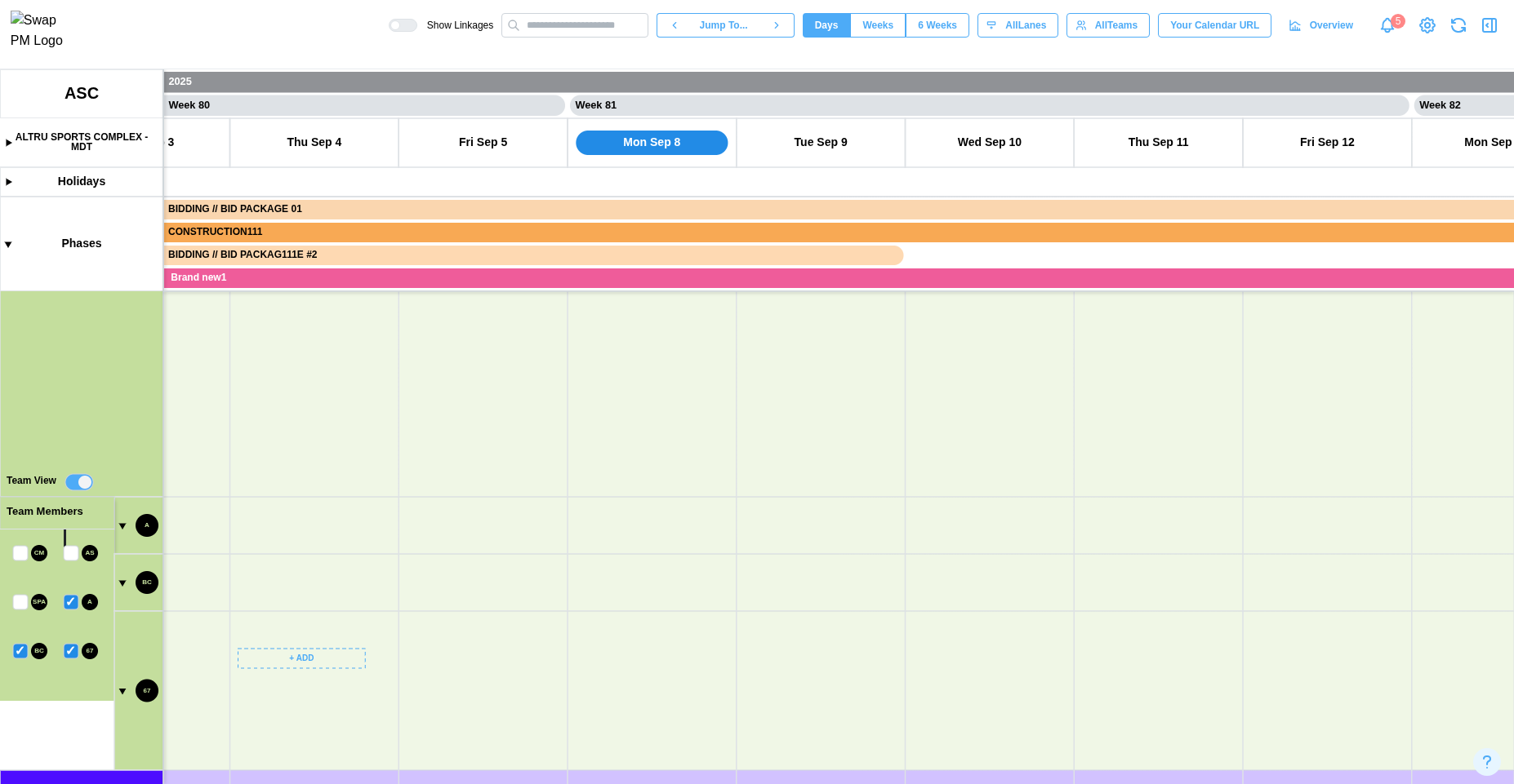
click at [19, 647] on canvas at bounding box center [757, 426] width 1514 height 715
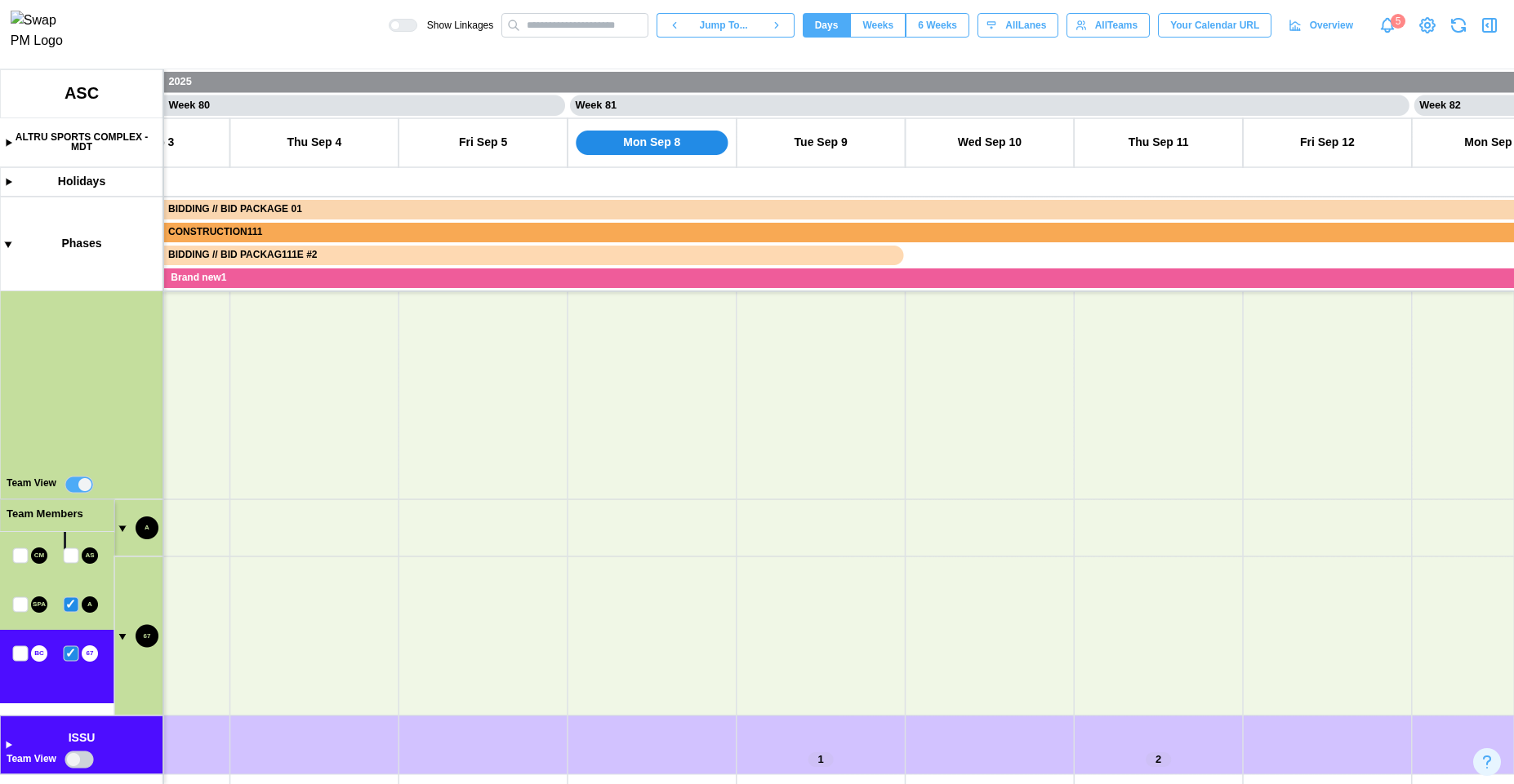
click at [72, 649] on canvas at bounding box center [757, 426] width 1514 height 715
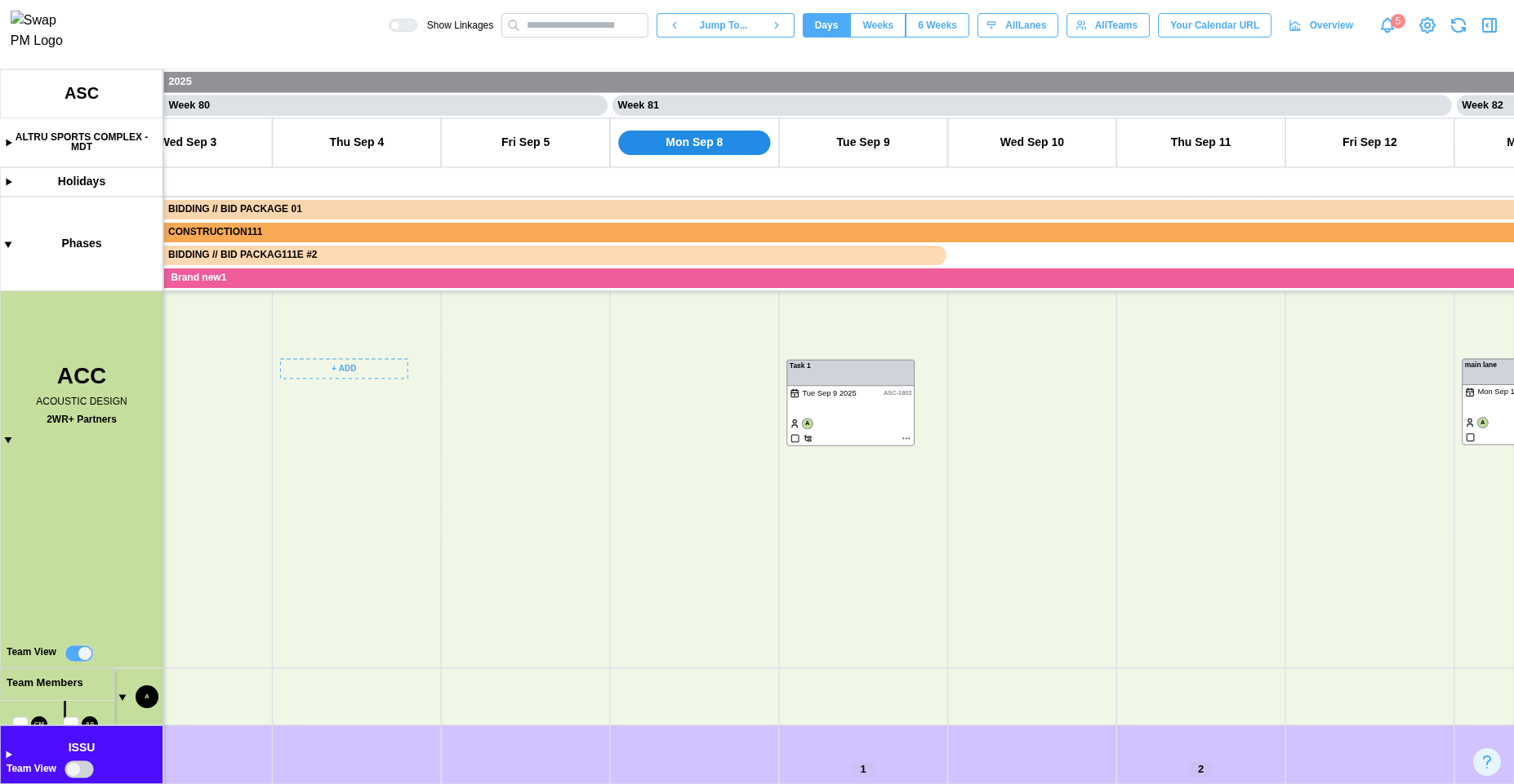
drag, startPoint x: 301, startPoint y: 553, endPoint x: 324, endPoint y: 423, distance: 132.0
click at [324, 423] on canvas at bounding box center [757, 426] width 1514 height 715
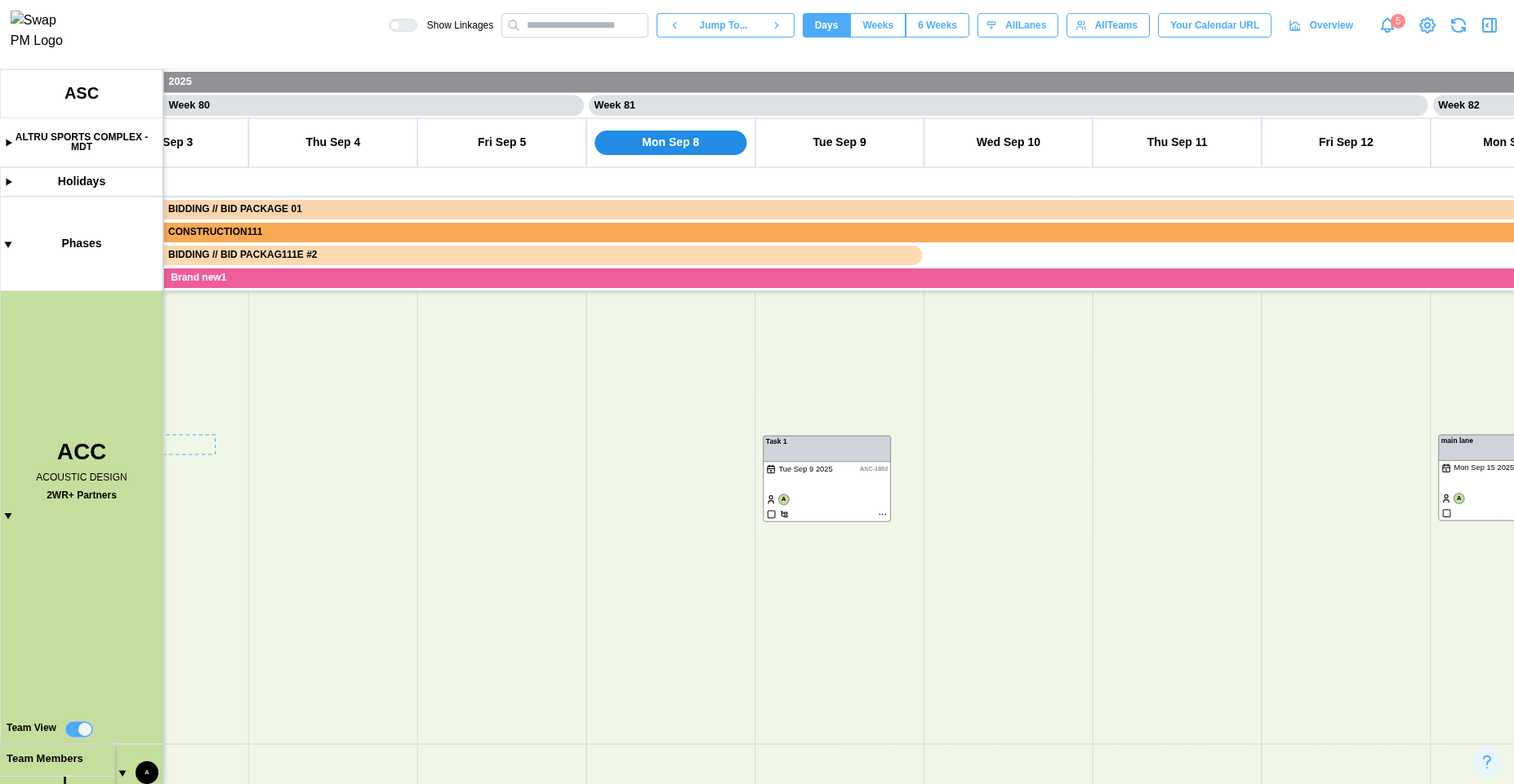
drag, startPoint x: 231, startPoint y: 597, endPoint x: 241, endPoint y: 432, distance: 165.3
click at [241, 433] on canvas at bounding box center [757, 426] width 1514 height 715
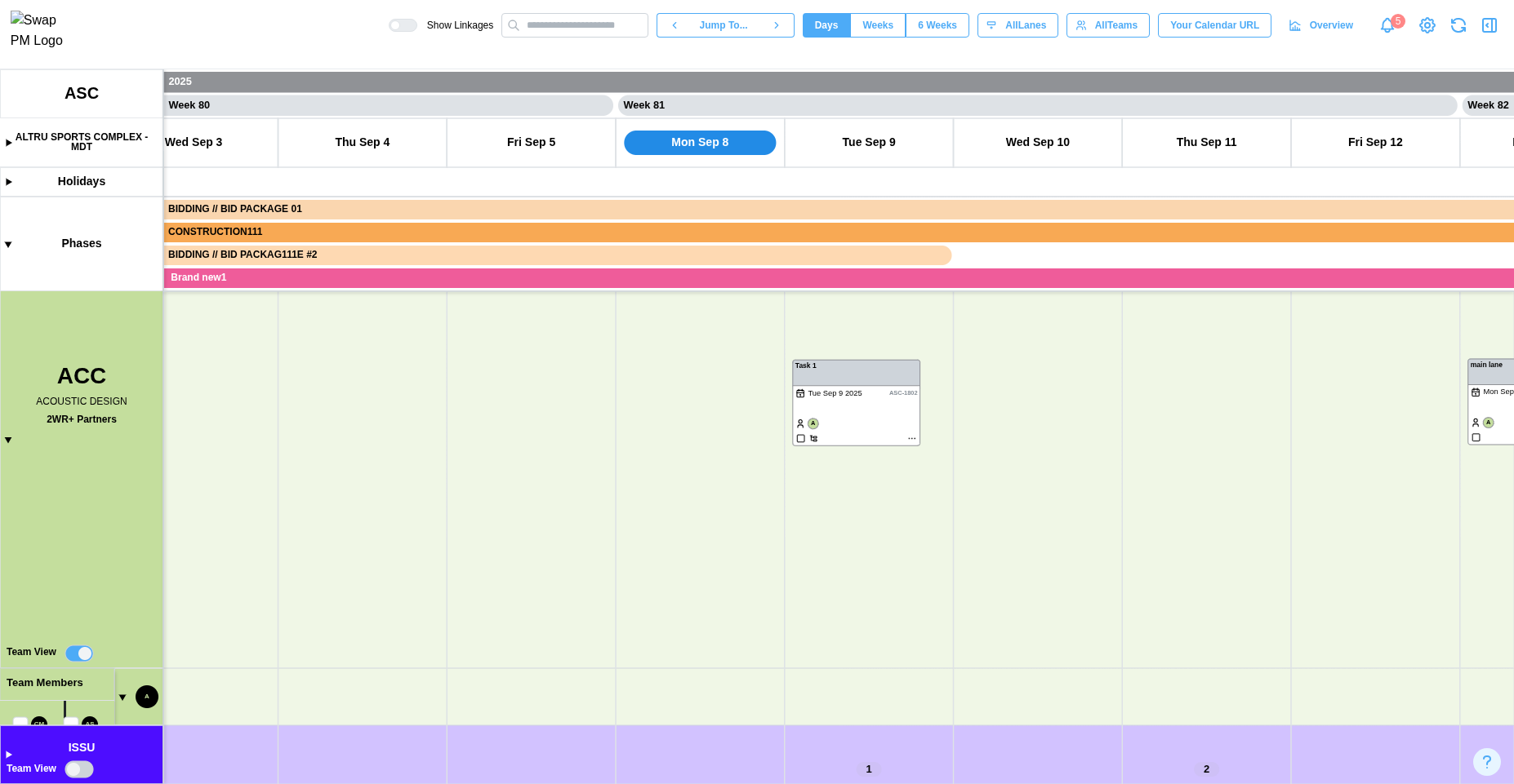
click at [76, 646] on canvas at bounding box center [757, 426] width 1514 height 715
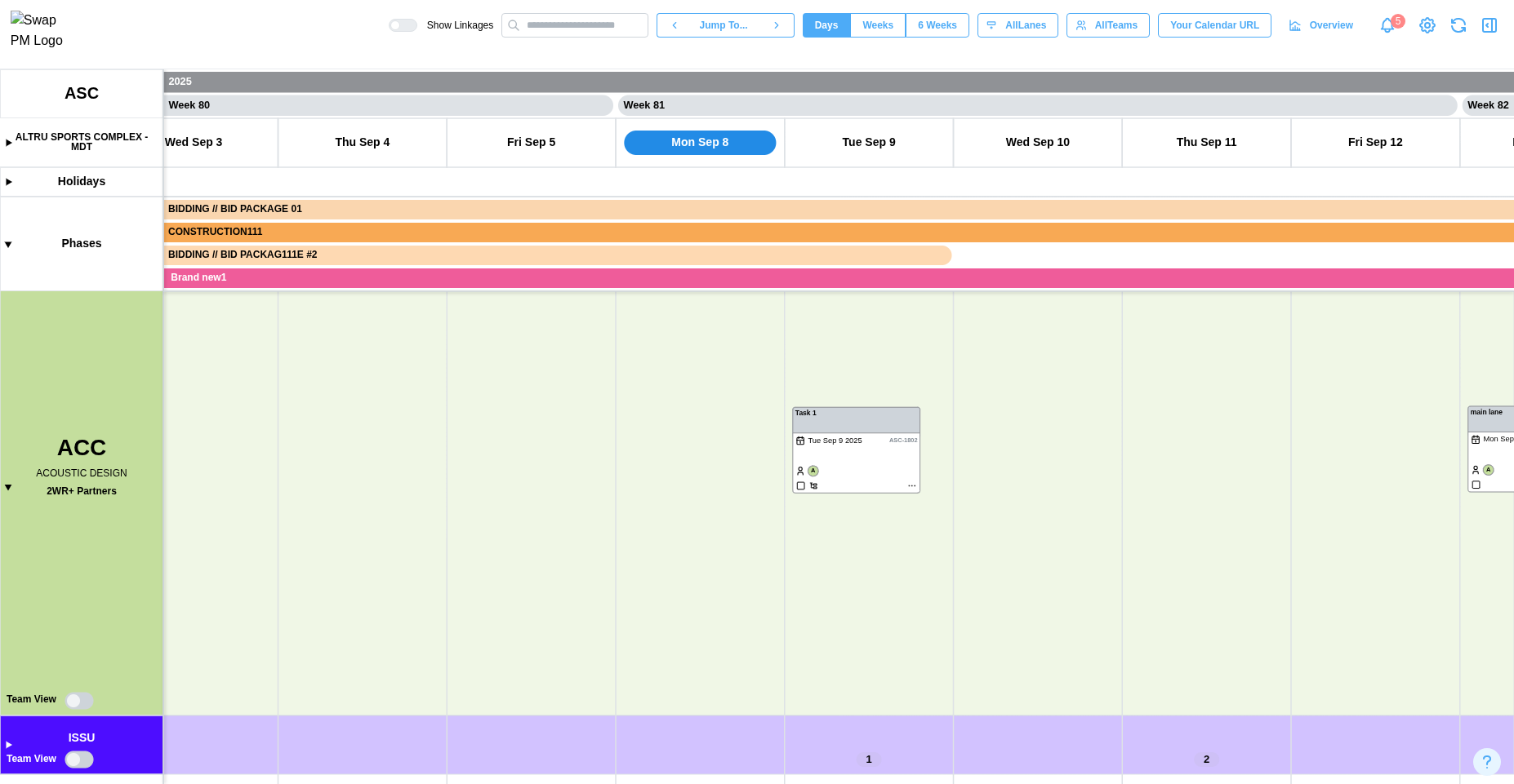
click at [81, 694] on canvas at bounding box center [757, 426] width 1514 height 715
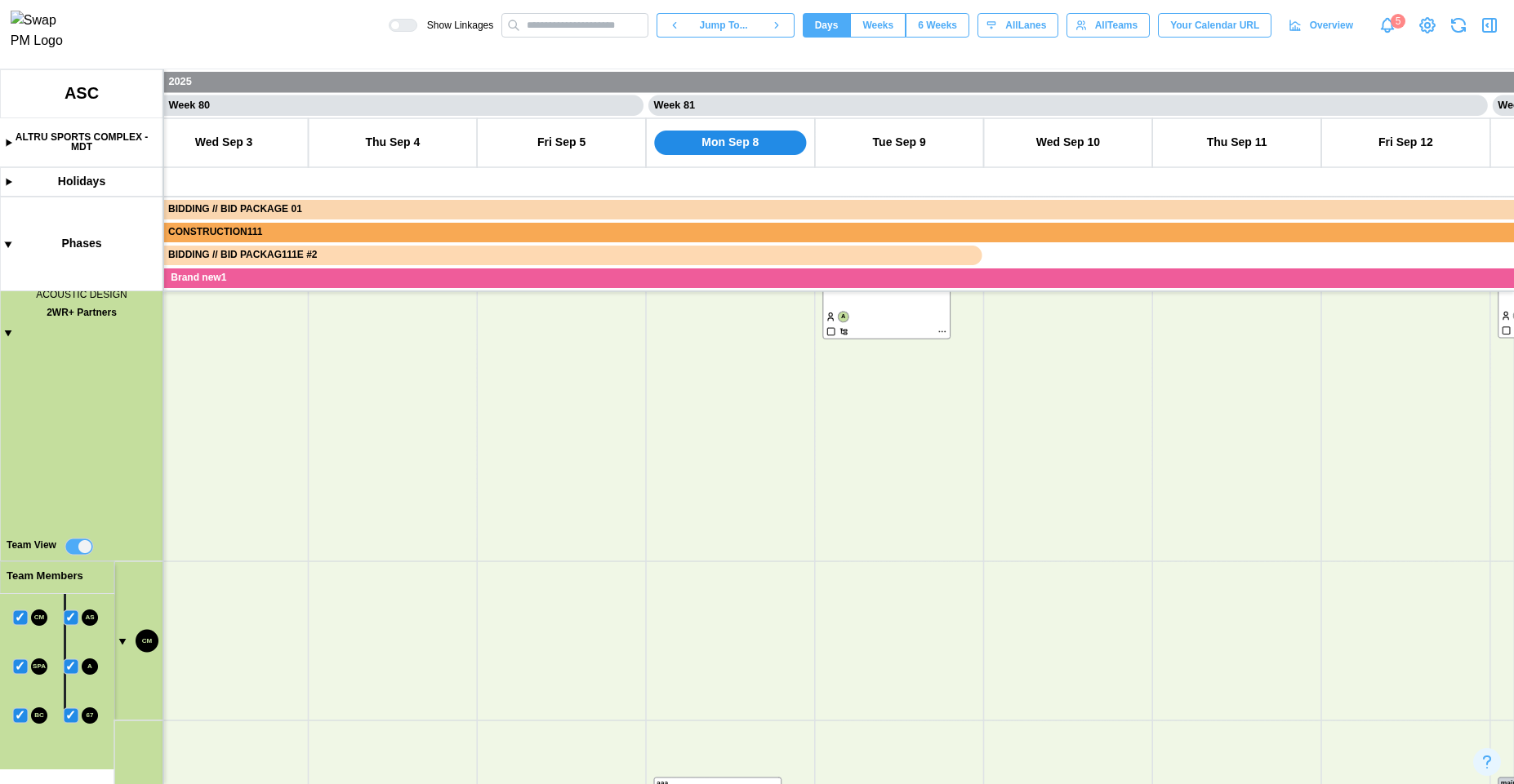
drag, startPoint x: 286, startPoint y: 557, endPoint x: 331, endPoint y: 355, distance: 207.0
click at [331, 356] on canvas at bounding box center [757, 426] width 1514 height 715
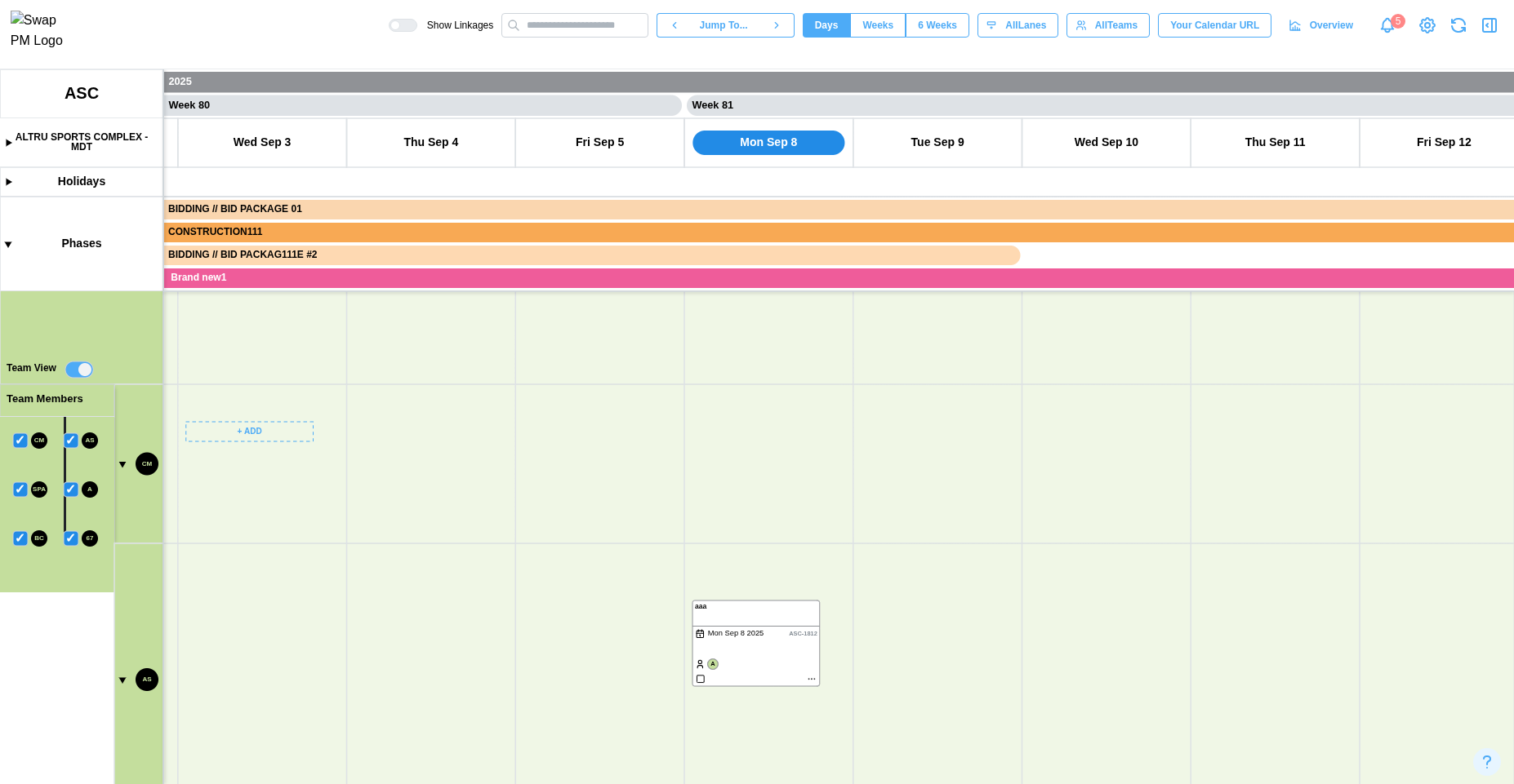
drag, startPoint x: 236, startPoint y: 617, endPoint x: 248, endPoint y: 483, distance: 134.5
click at [248, 483] on canvas at bounding box center [757, 426] width 1514 height 715
click at [69, 543] on canvas at bounding box center [757, 426] width 1514 height 715
click at [22, 537] on canvas at bounding box center [757, 426] width 1514 height 715
click at [15, 489] on canvas at bounding box center [757, 426] width 1514 height 715
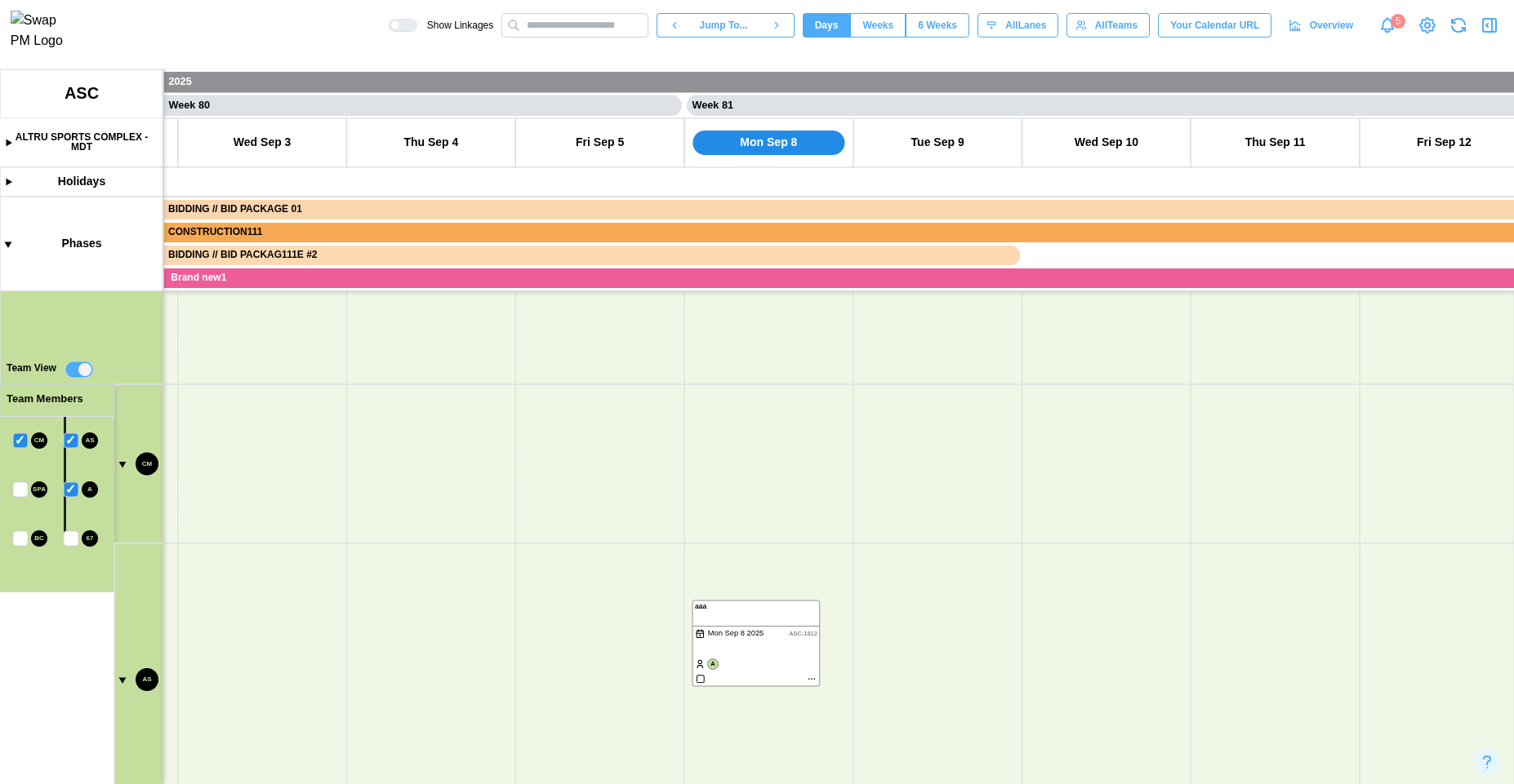
click at [70, 488] on canvas at bounding box center [757, 426] width 1514 height 715
drag, startPoint x: 235, startPoint y: 617, endPoint x: 326, endPoint y: 440, distance: 199.0
click at [326, 440] on canvas at bounding box center [757, 426] width 1514 height 715
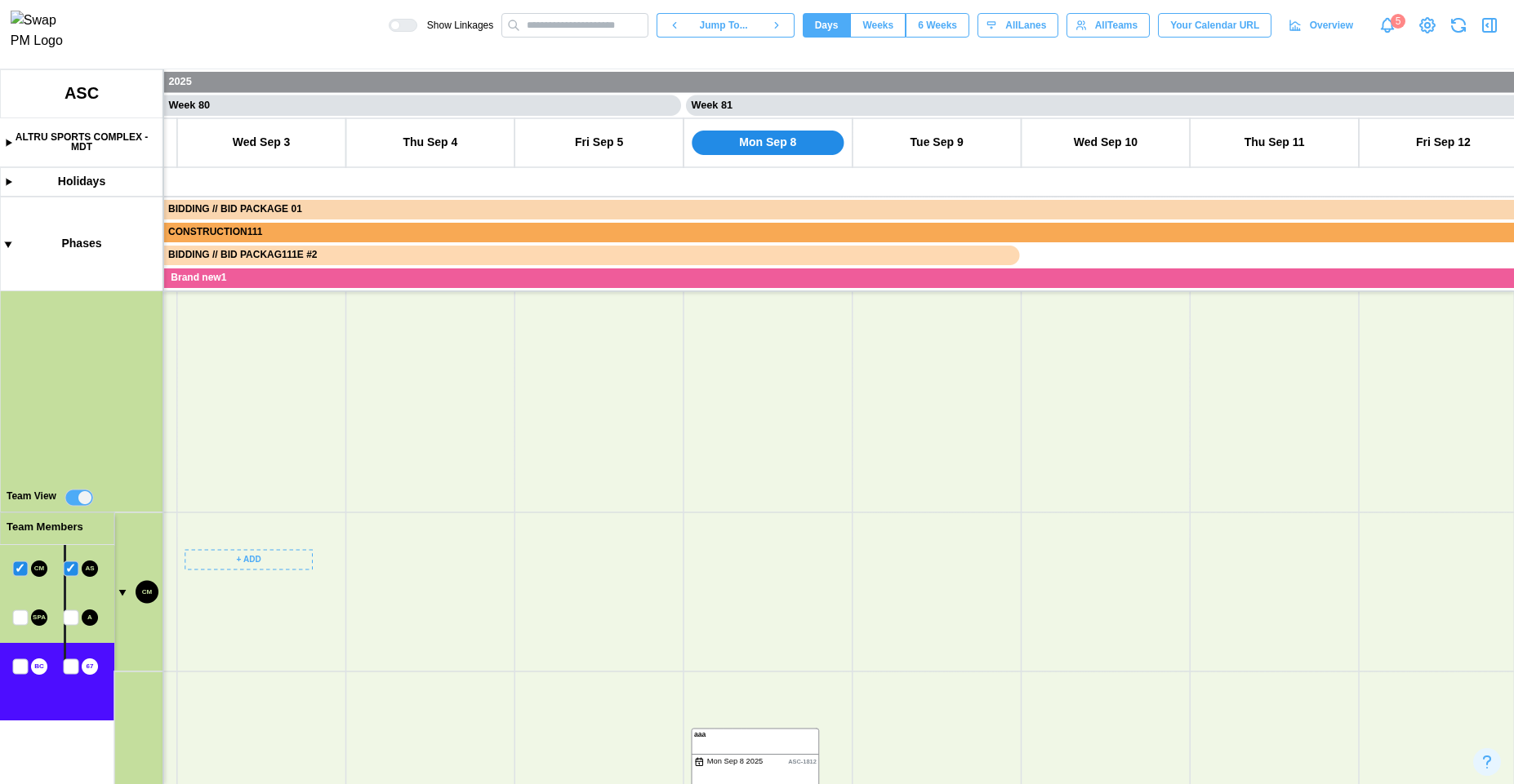
drag, startPoint x: 308, startPoint y: 484, endPoint x: 291, endPoint y: 503, distance: 25.5
click at [300, 512] on canvas at bounding box center [757, 426] width 1514 height 715
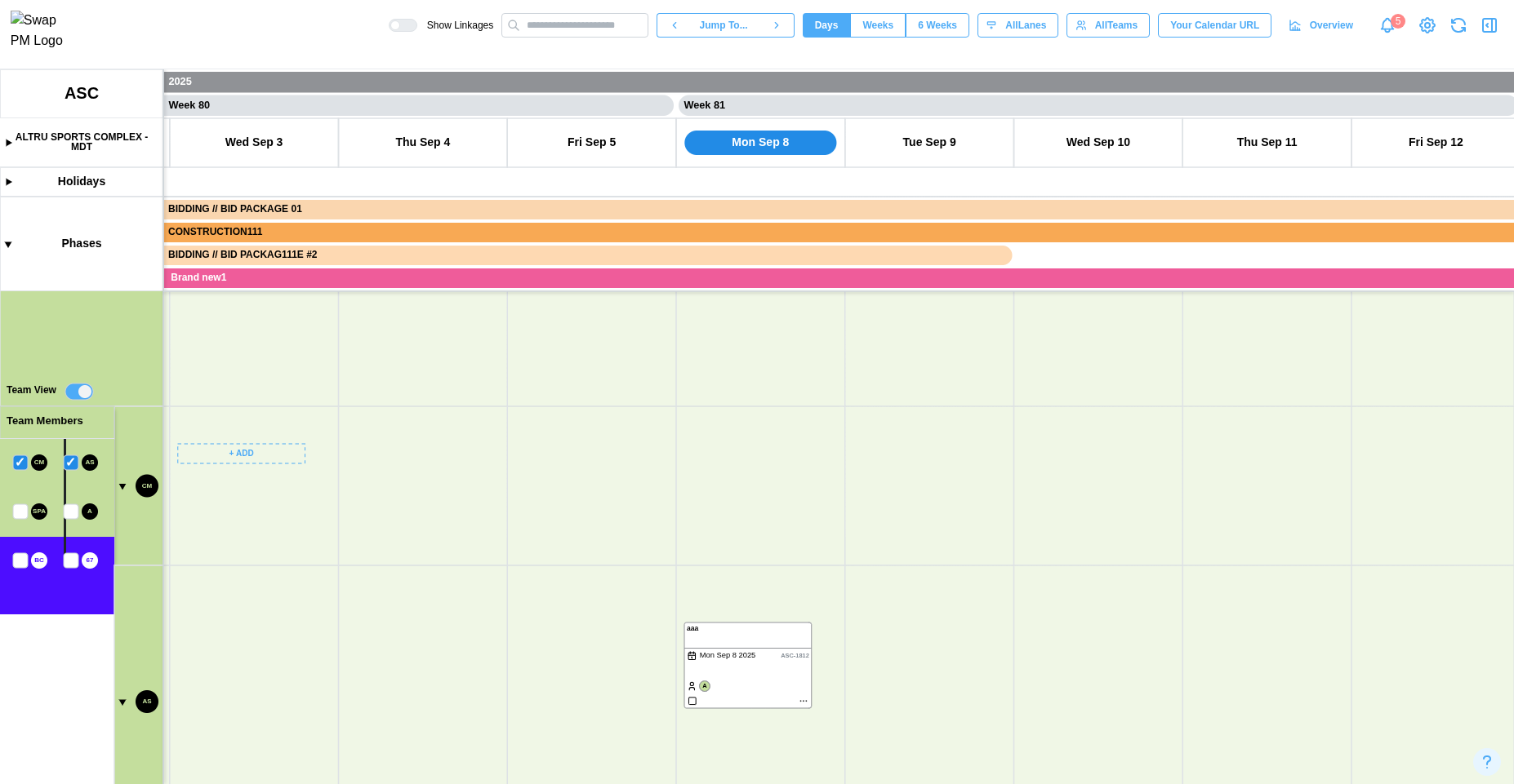
click at [75, 466] on canvas at bounding box center [757, 426] width 1514 height 715
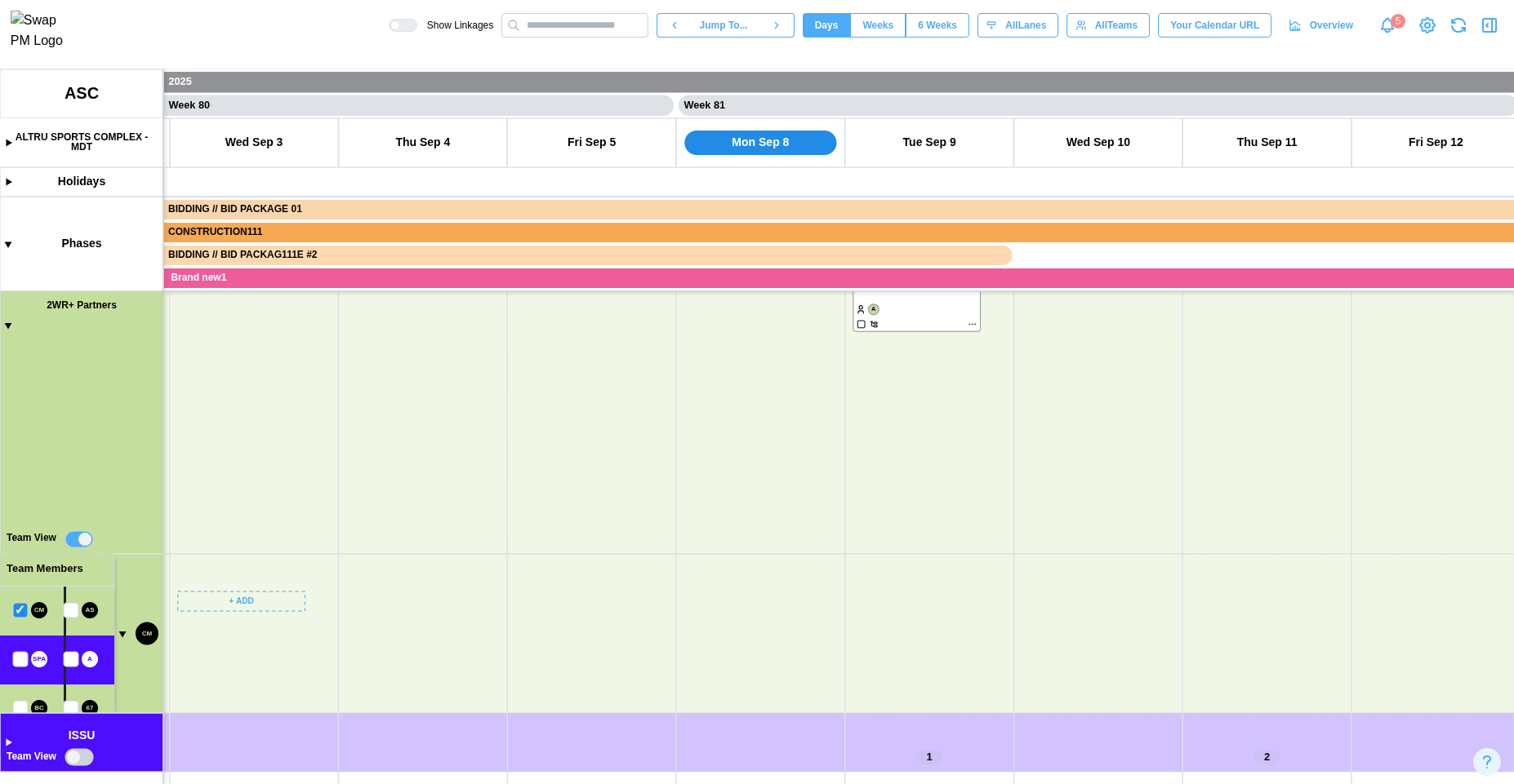
click at [14, 607] on canvas at bounding box center [757, 426] width 1514 height 715
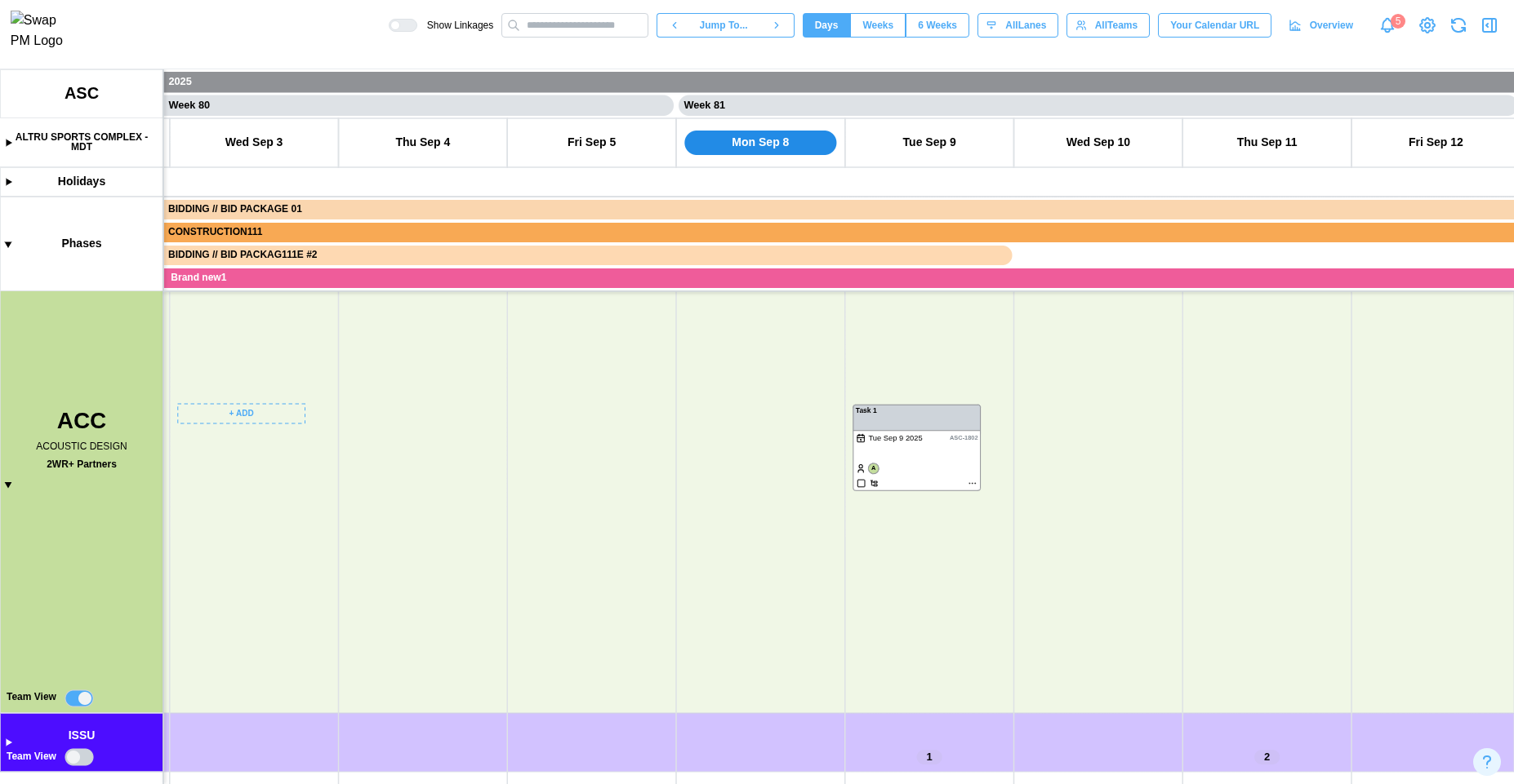
click at [75, 700] on canvas at bounding box center [757, 426] width 1514 height 715
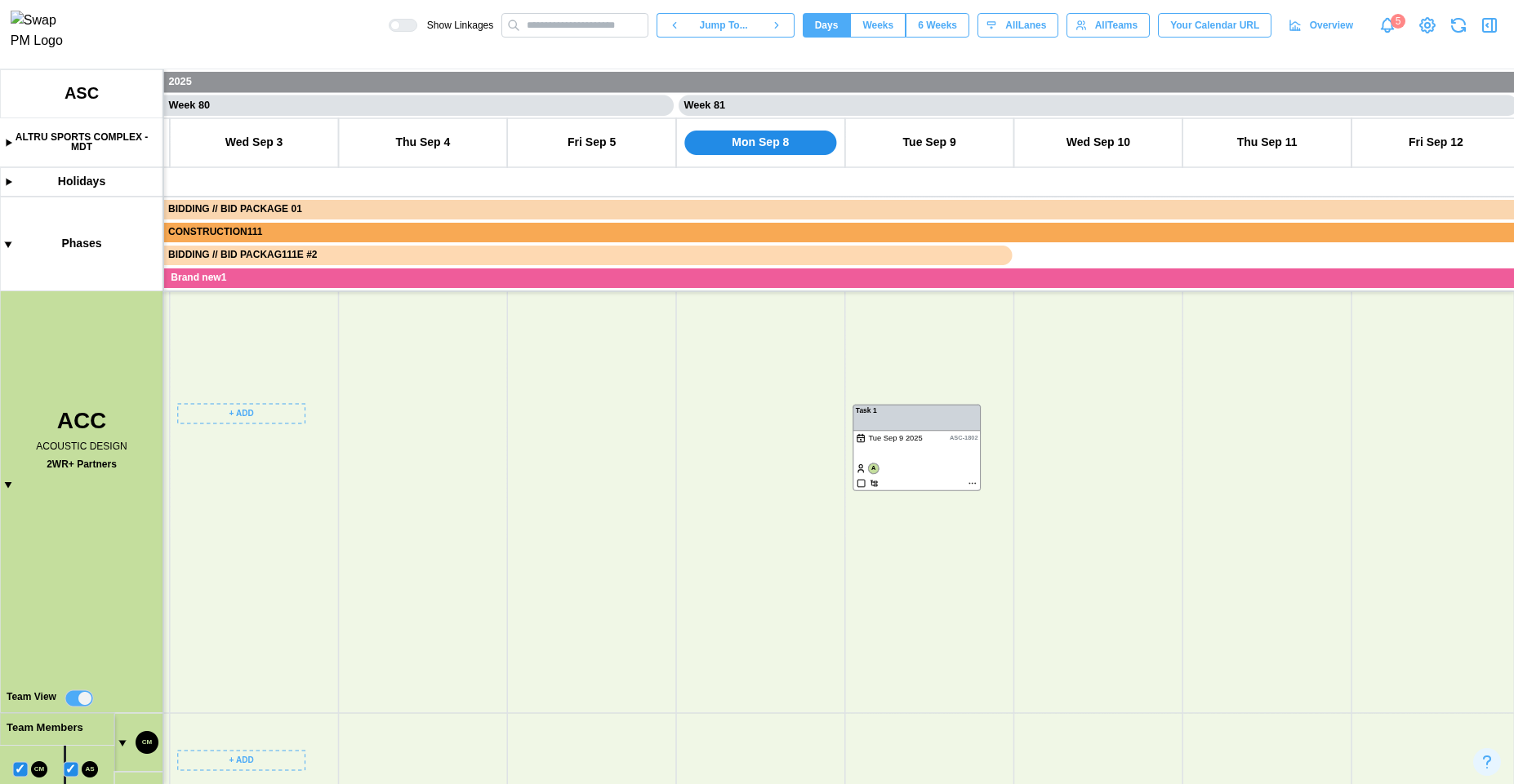
click at [75, 700] on canvas at bounding box center [757, 426] width 1514 height 715
click at [79, 700] on canvas at bounding box center [757, 426] width 1514 height 715
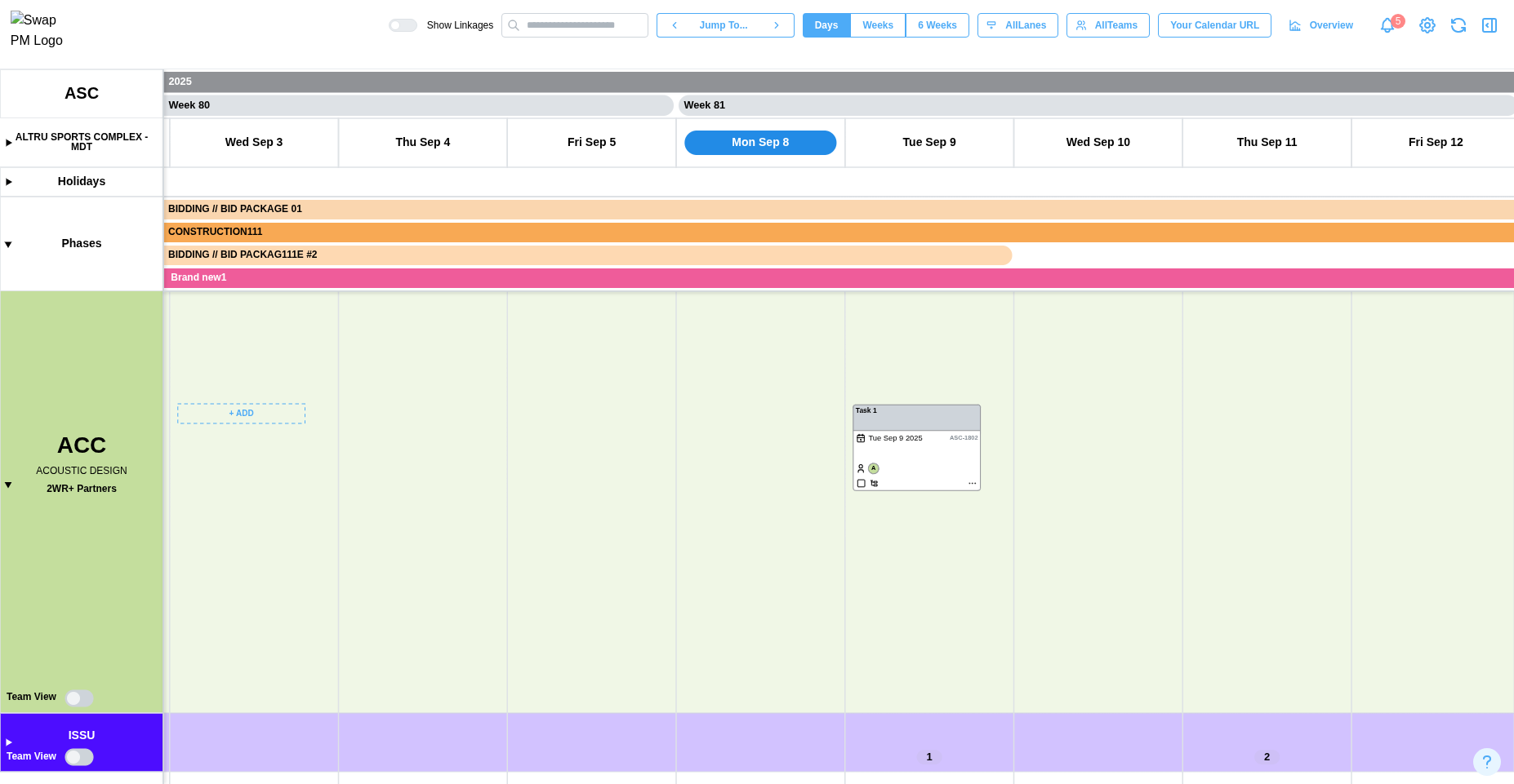
drag, startPoint x: 292, startPoint y: 658, endPoint x: 353, endPoint y: 489, distance: 179.7
click at [344, 500] on canvas at bounding box center [757, 426] width 1514 height 715
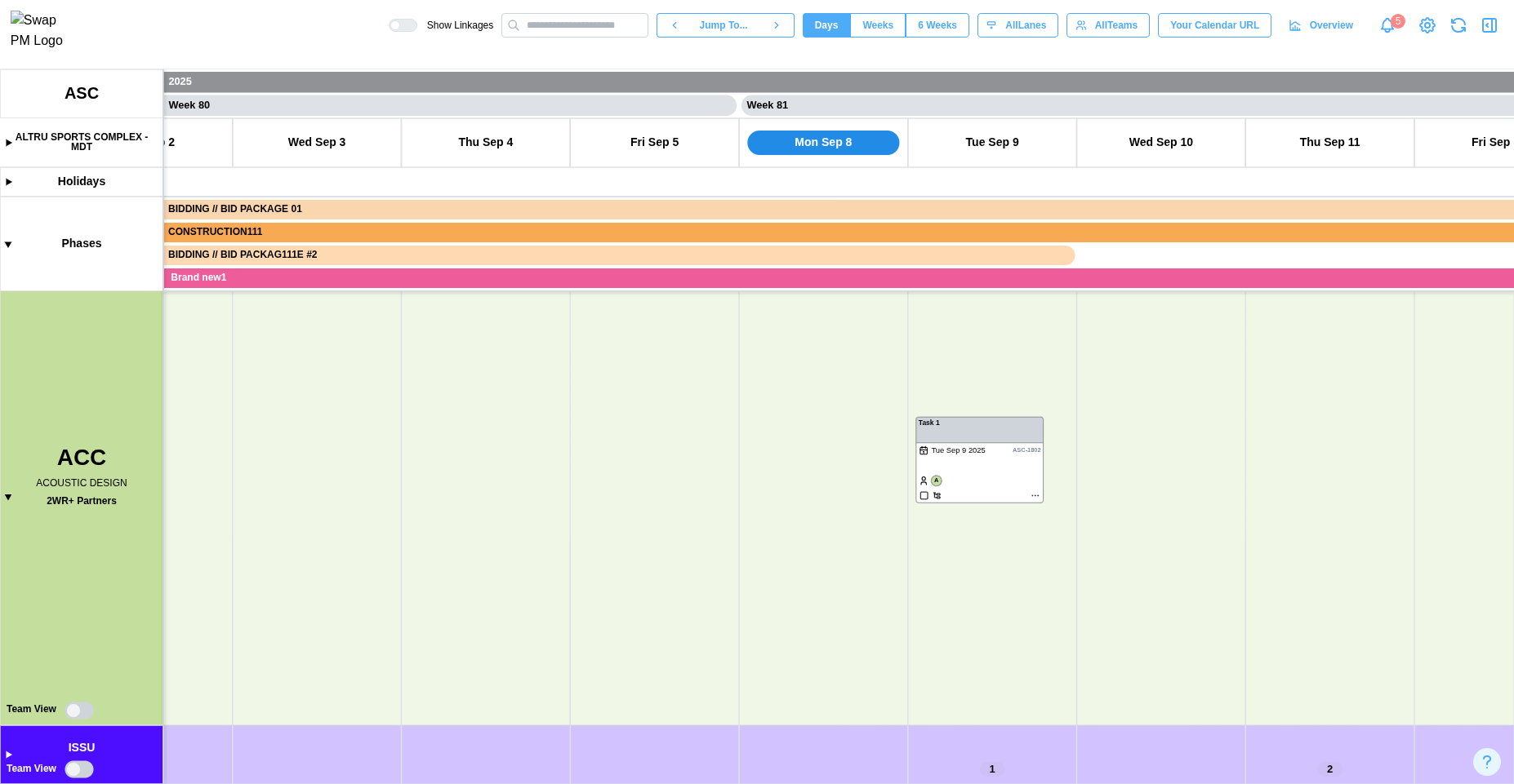
click at [91, 770] on canvas at bounding box center [757, 426] width 1514 height 715
drag, startPoint x: 218, startPoint y: 611, endPoint x: 271, endPoint y: 493, distance: 129.4
click at [264, 504] on canvas at bounding box center [757, 426] width 1514 height 715
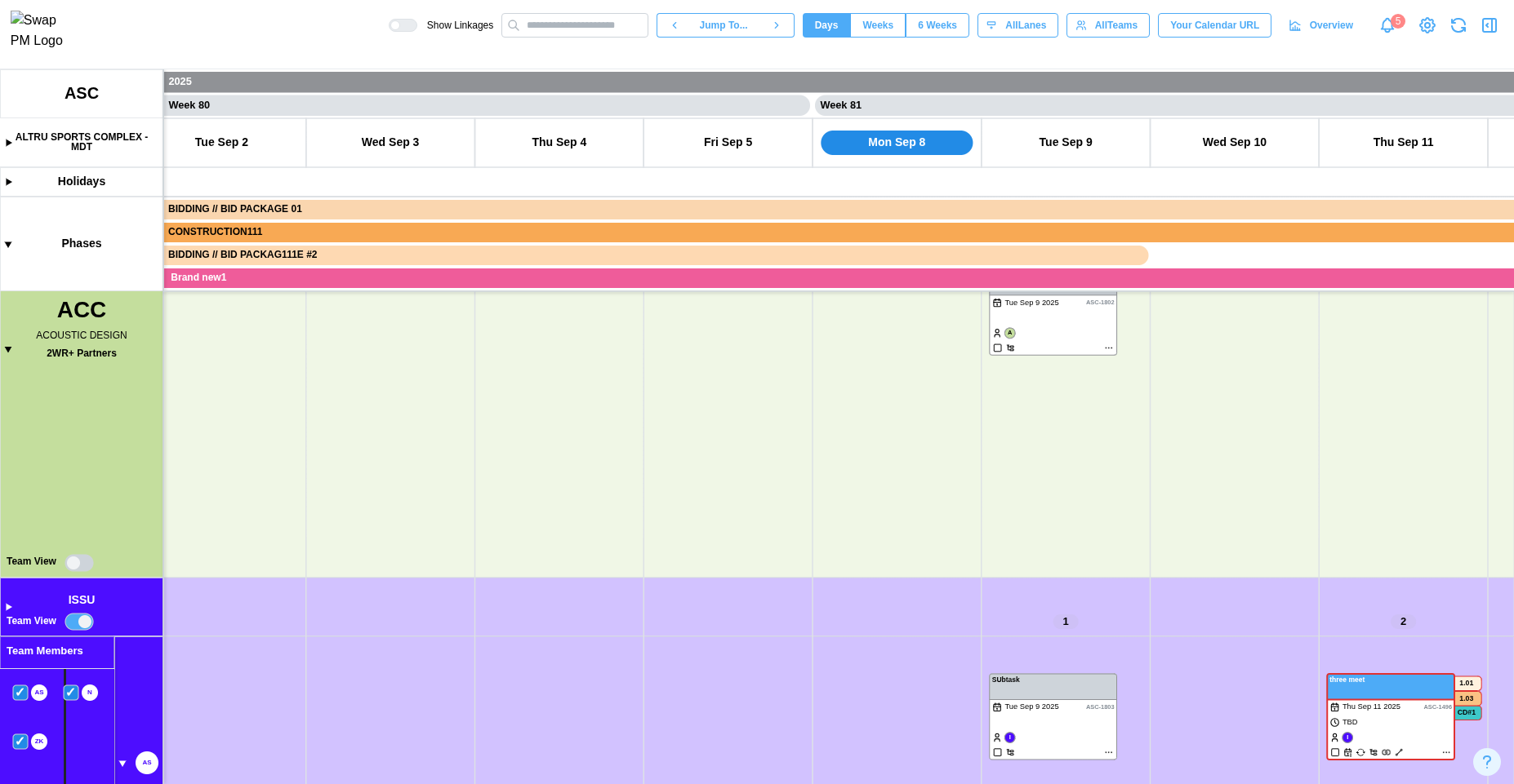
drag, startPoint x: 206, startPoint y: 675, endPoint x: 346, endPoint y: 329, distance: 373.3
click at [344, 330] on canvas at bounding box center [757, 426] width 1514 height 715
drag, startPoint x: 286, startPoint y: 615, endPoint x: 401, endPoint y: 348, distance: 290.7
click at [403, 348] on canvas at bounding box center [757, 426] width 1514 height 715
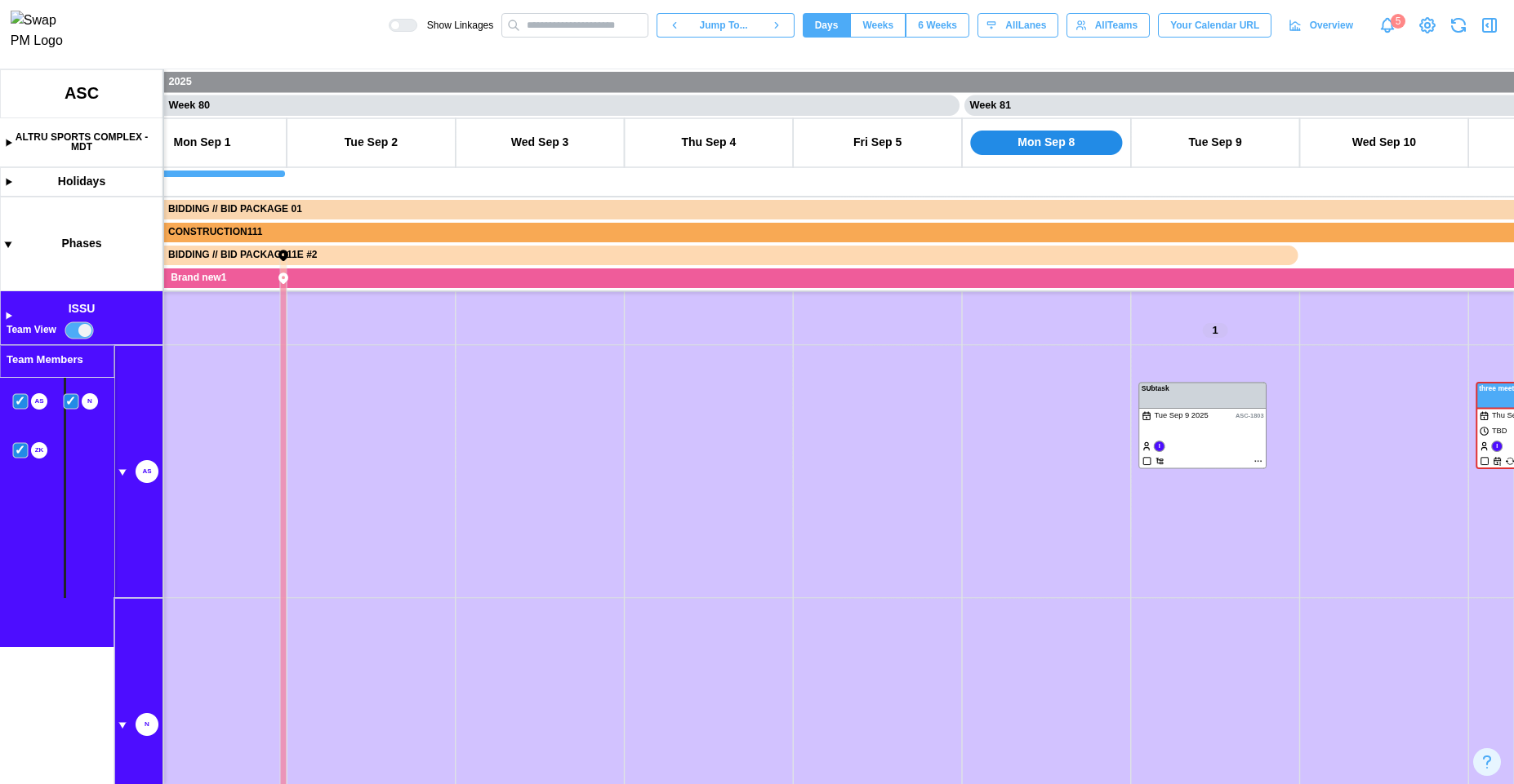
click at [65, 398] on canvas at bounding box center [757, 426] width 1514 height 715
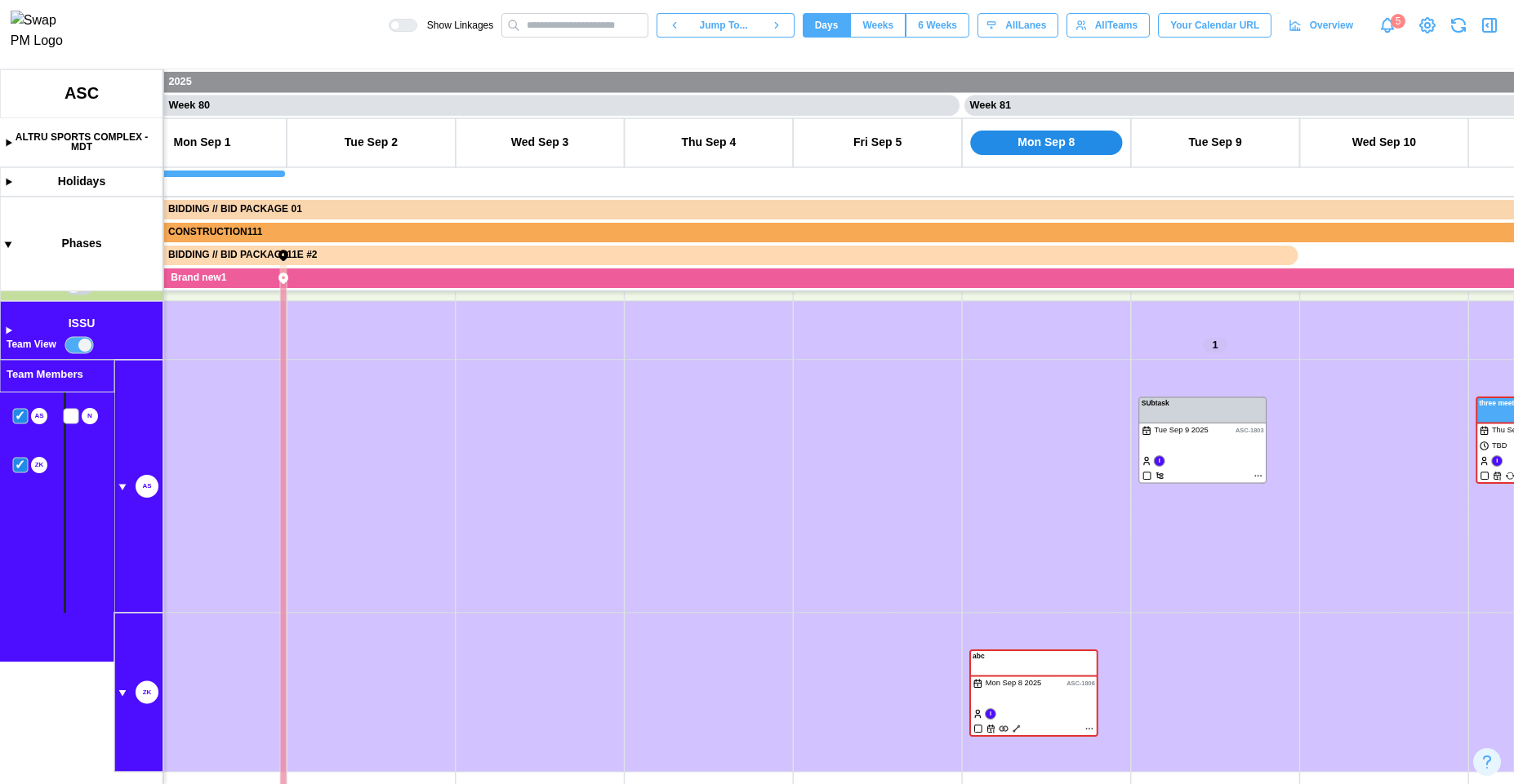
click at [18, 464] on canvas at bounding box center [757, 426] width 1514 height 715
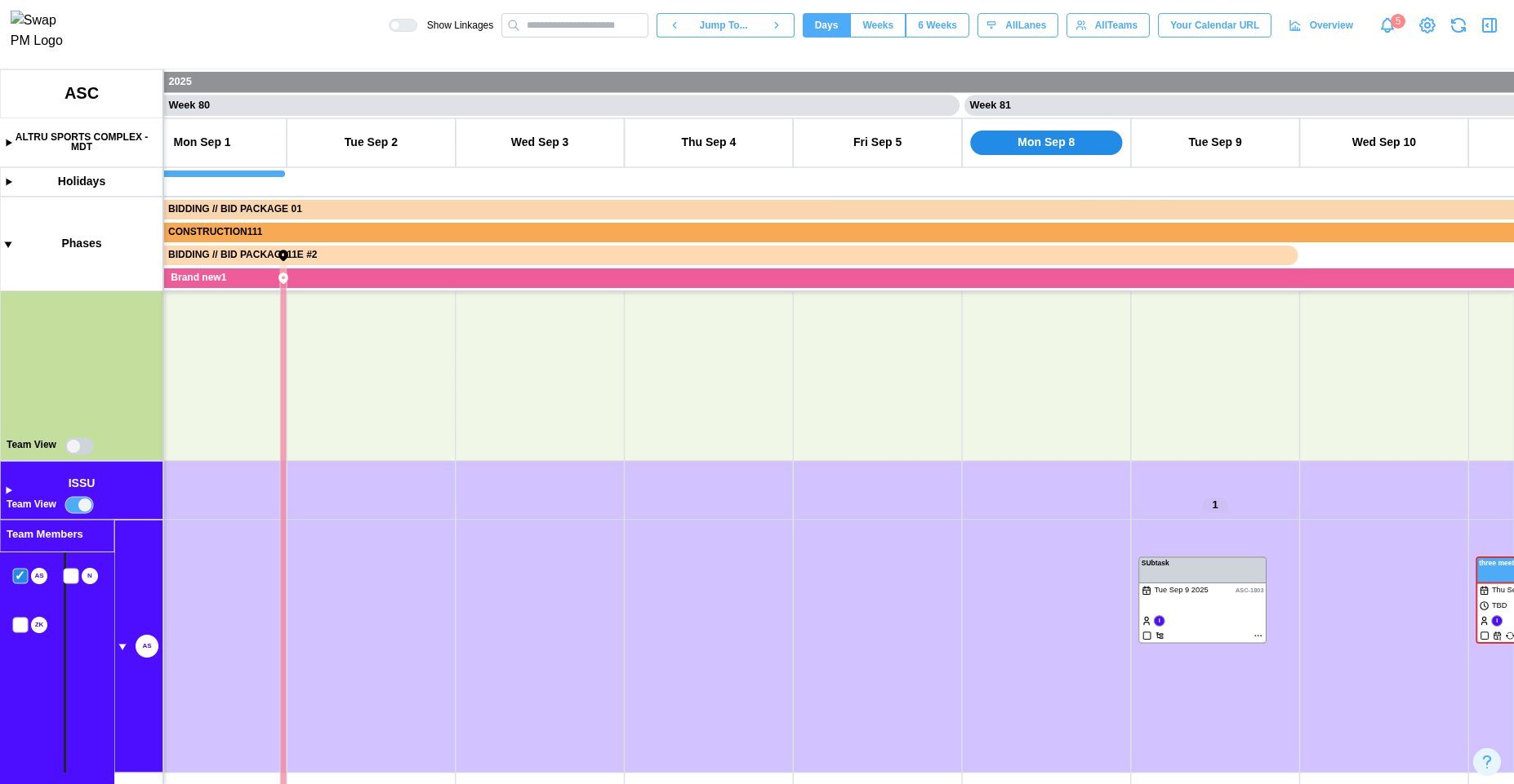
click at [18, 580] on canvas at bounding box center [757, 426] width 1514 height 715
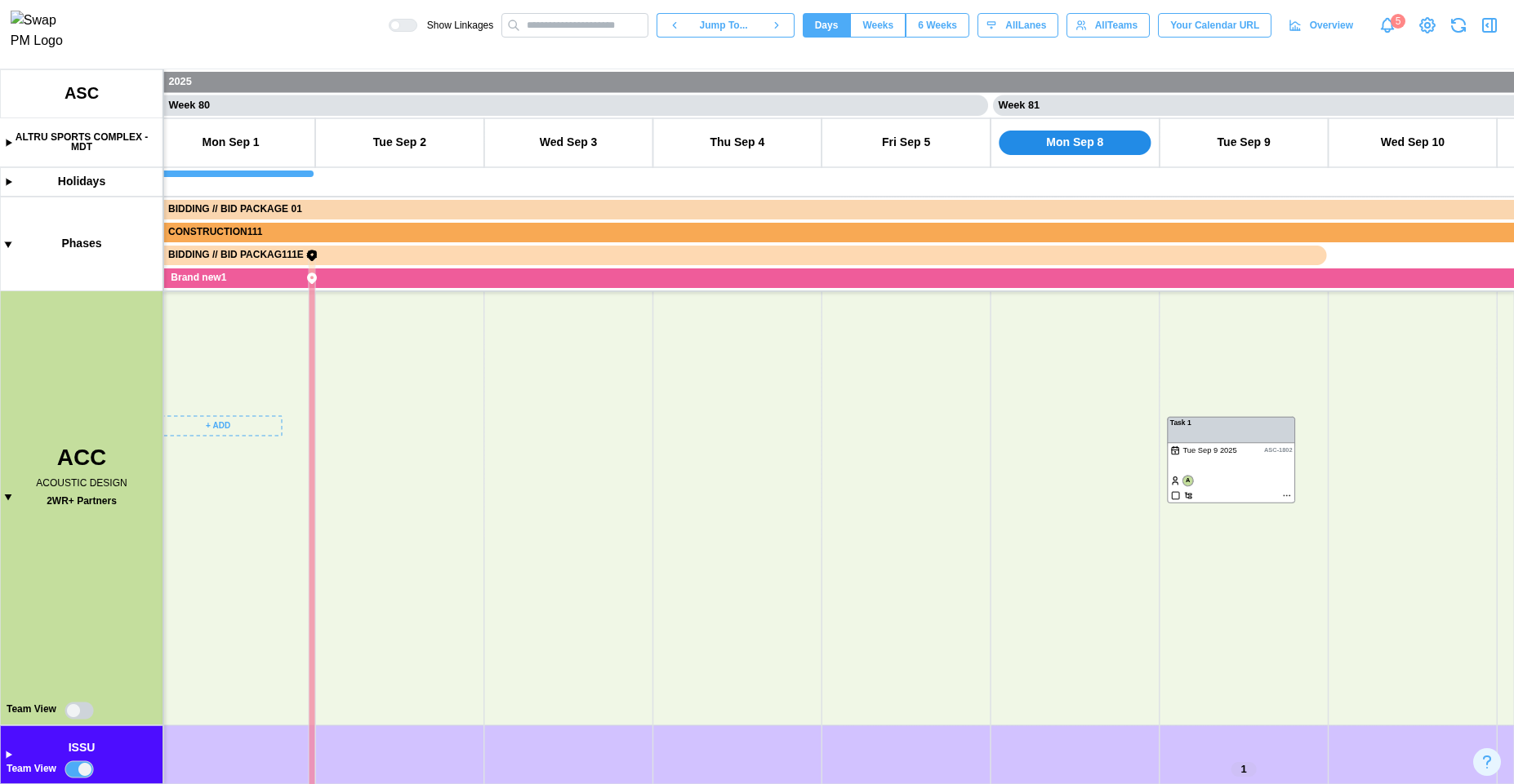
drag, startPoint x: 178, startPoint y: 706, endPoint x: 222, endPoint y: 515, distance: 196.0
click at [222, 516] on canvas at bounding box center [757, 426] width 1514 height 715
drag, startPoint x: 192, startPoint y: 728, endPoint x: 126, endPoint y: 642, distance: 108.4
click at [122, 656] on canvas at bounding box center [757, 426] width 1514 height 715
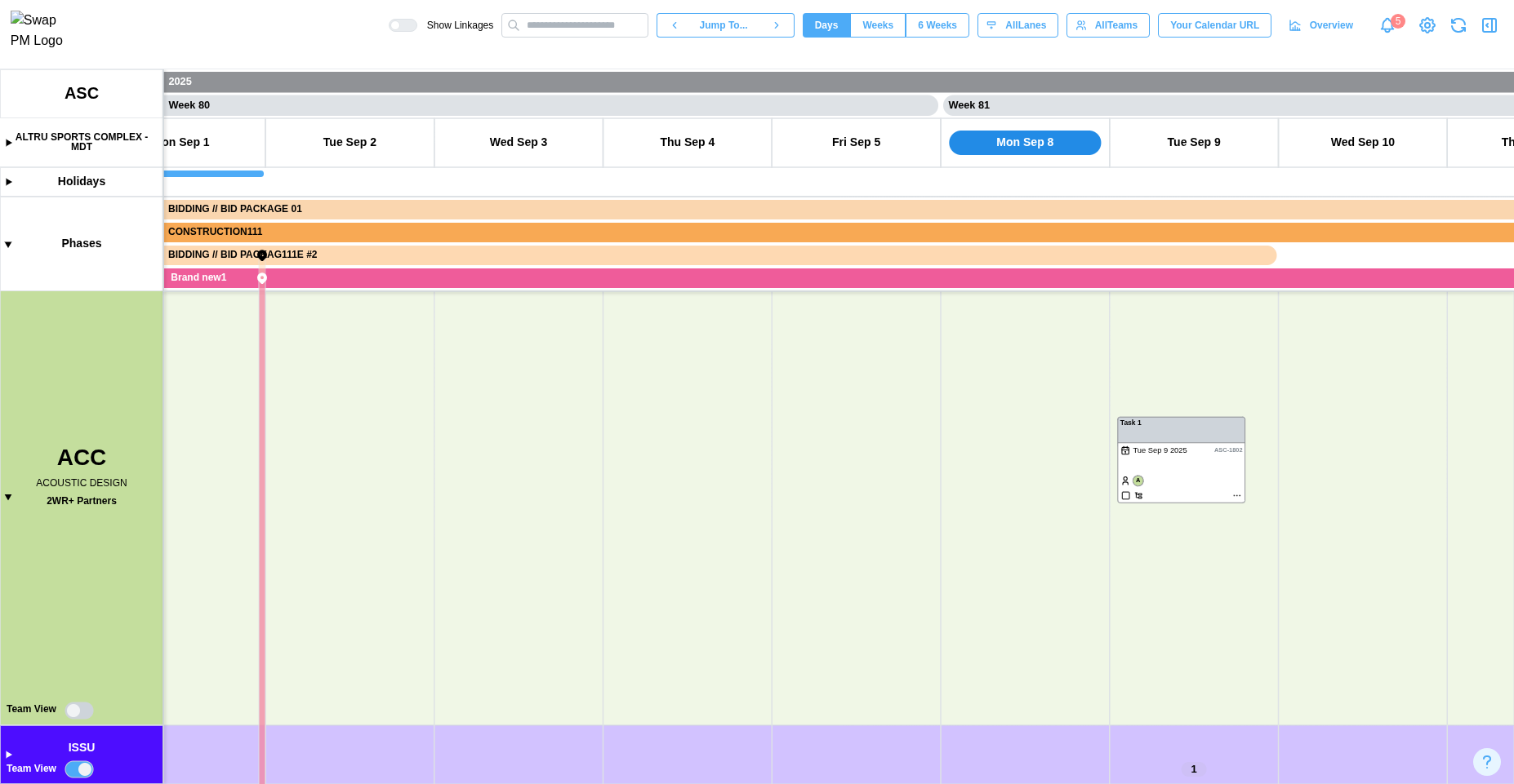
click at [85, 773] on canvas at bounding box center [757, 426] width 1514 height 715
click at [84, 773] on canvas at bounding box center [757, 426] width 1514 height 715
drag, startPoint x: 140, startPoint y: 694, endPoint x: 177, endPoint y: 546, distance: 152.6
click at [174, 558] on canvas at bounding box center [757, 426] width 1514 height 715
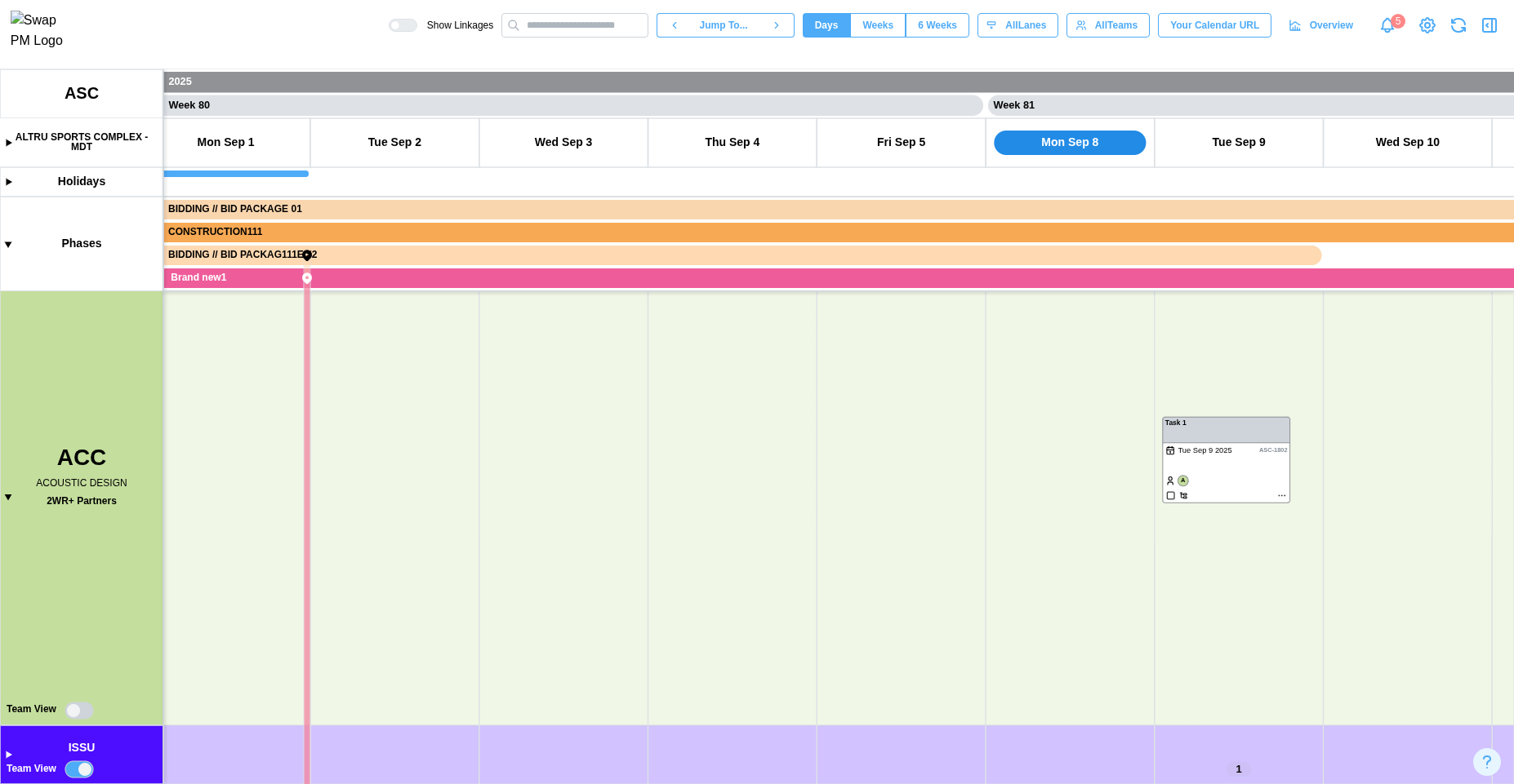
click at [4, 755] on canvas at bounding box center [757, 426] width 1514 height 715
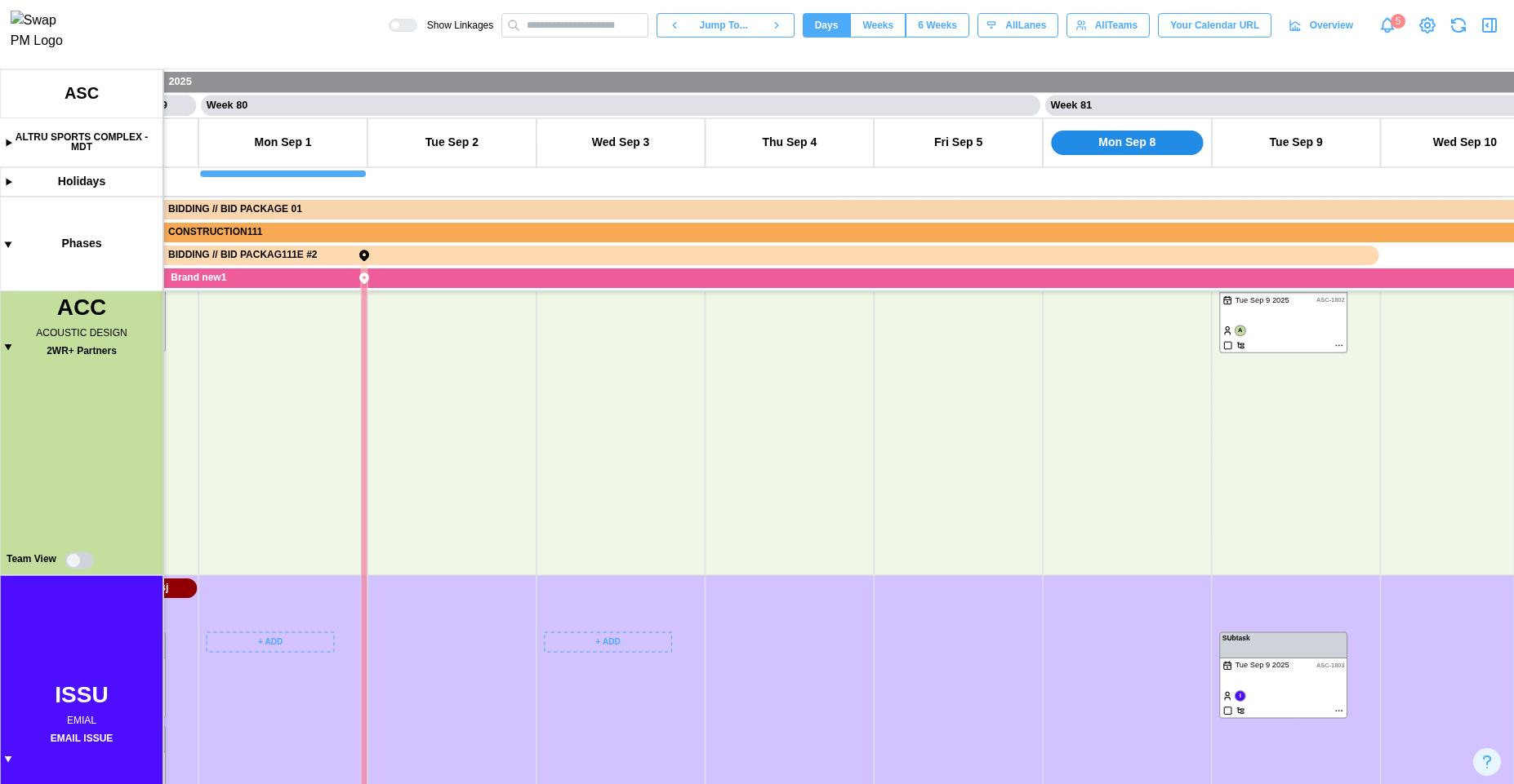
drag, startPoint x: 95, startPoint y: 583, endPoint x: 207, endPoint y: 181, distance: 417.3
click at [206, 189] on canvas at bounding box center [757, 426] width 1514 height 715
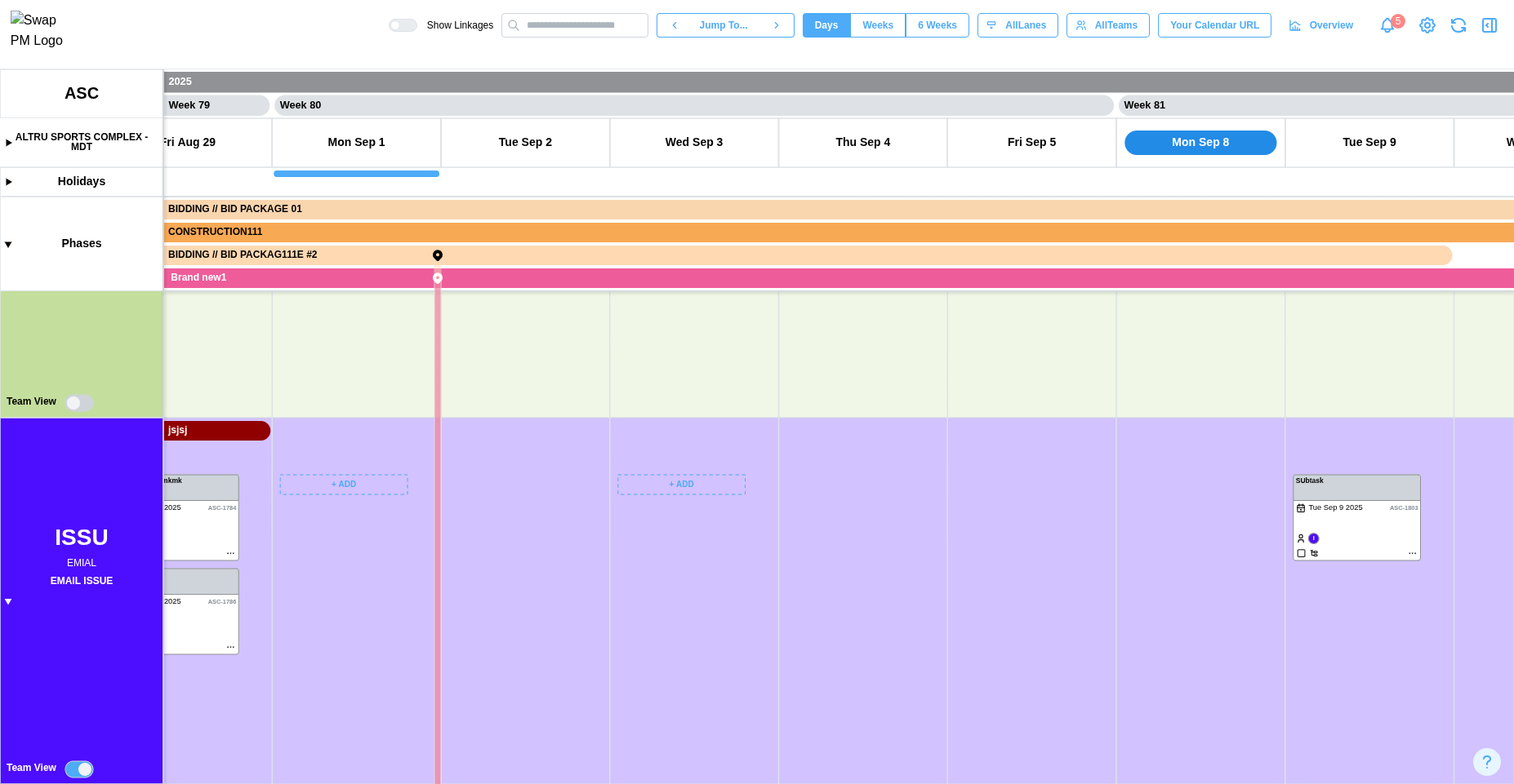
click at [76, 768] on canvas at bounding box center [757, 426] width 1514 height 715
